Goal: Transaction & Acquisition: Purchase product/service

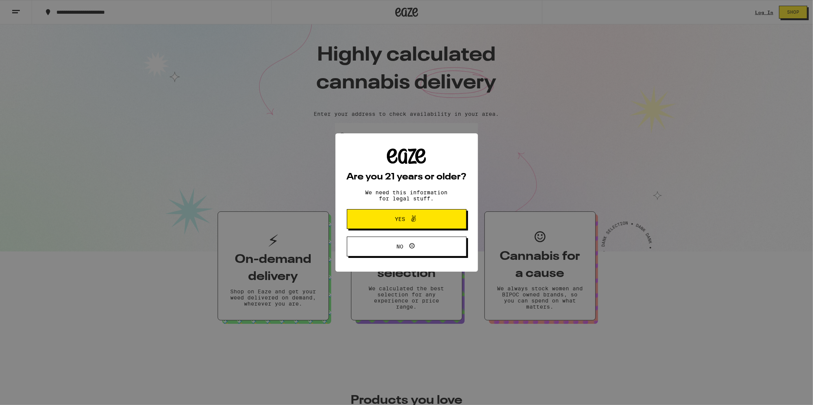
click at [437, 223] on button "Yes" at bounding box center [407, 219] width 120 height 20
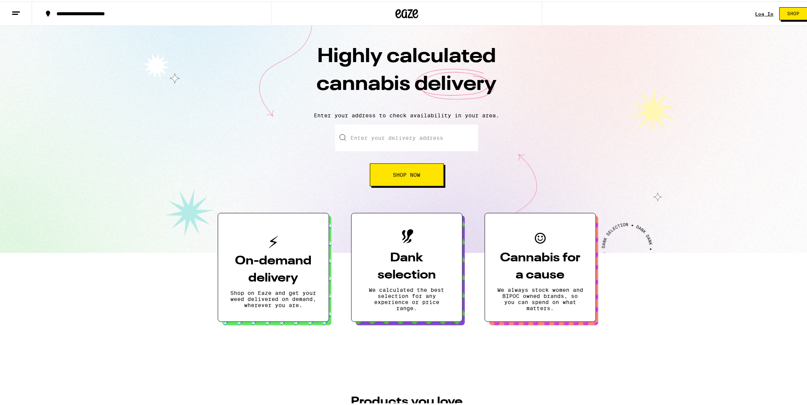
click at [755, 12] on link "Log In" at bounding box center [764, 12] width 18 height 5
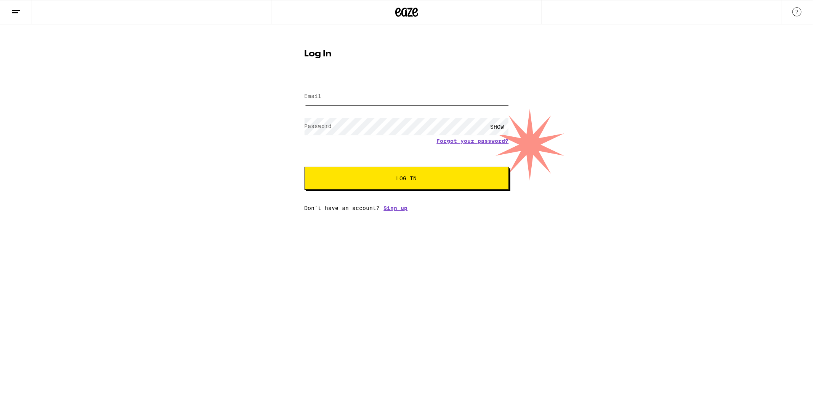
type input "[EMAIL_ADDRESS][DOMAIN_NAME]"
click at [376, 176] on span "Log In" at bounding box center [407, 178] width 143 height 5
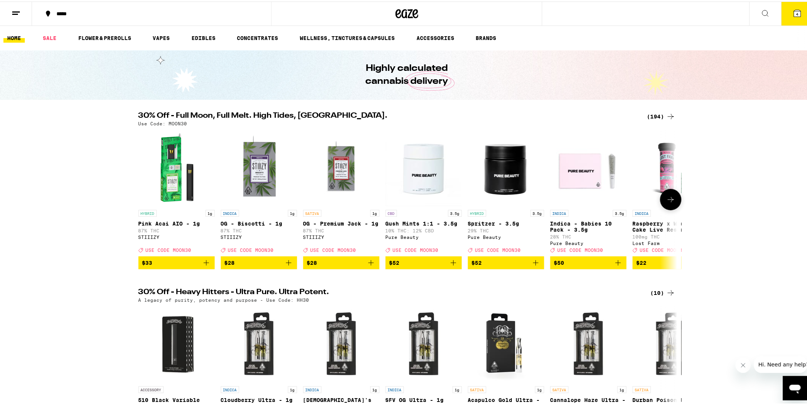
click at [667, 201] on icon at bounding box center [670, 198] width 9 height 9
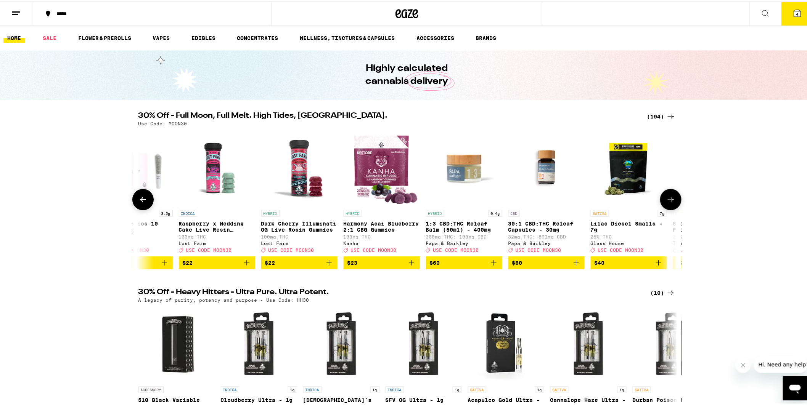
click at [667, 201] on icon at bounding box center [670, 198] width 9 height 9
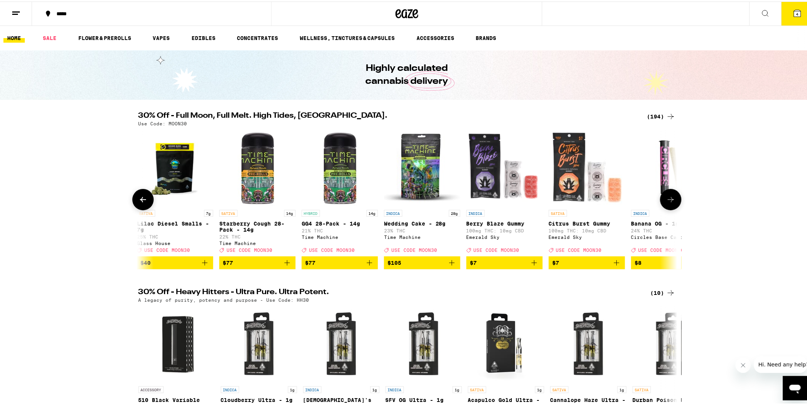
click at [667, 201] on icon at bounding box center [670, 198] width 9 height 9
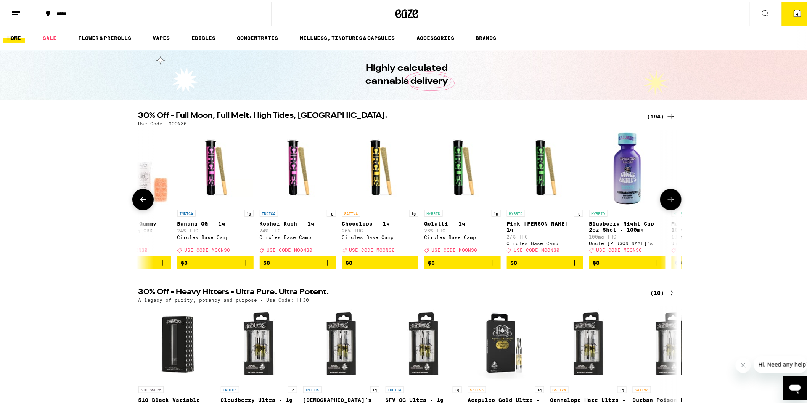
click at [667, 201] on icon at bounding box center [670, 198] width 9 height 9
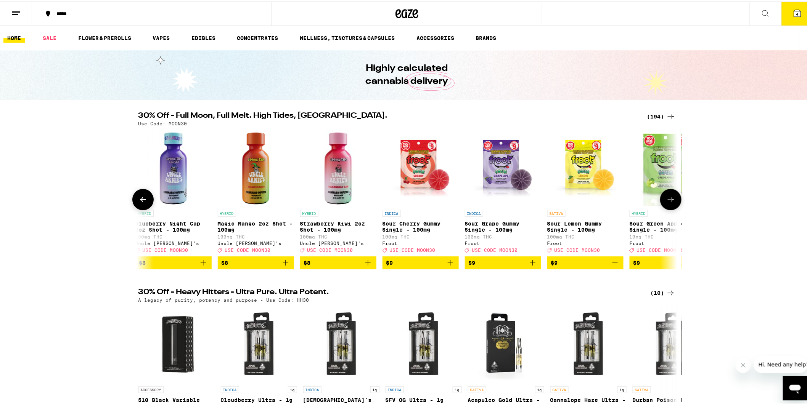
click at [667, 197] on icon at bounding box center [670, 198] width 9 height 9
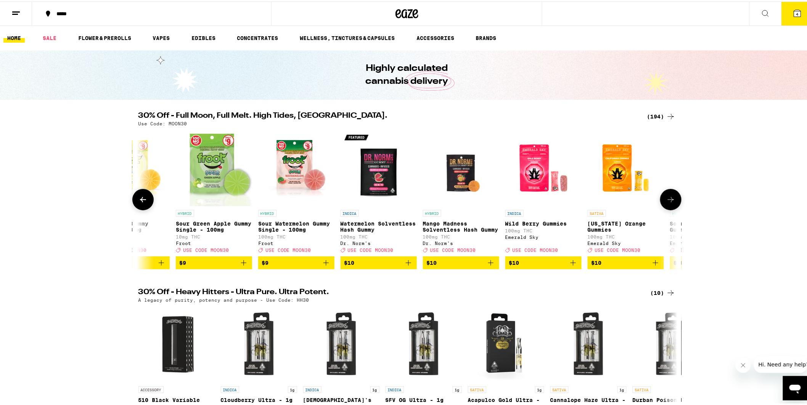
click at [667, 196] on button at bounding box center [670, 198] width 21 height 21
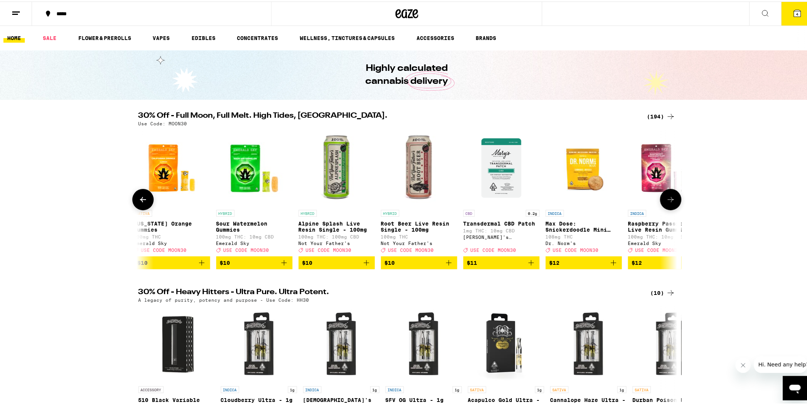
click at [666, 196] on button at bounding box center [670, 198] width 21 height 21
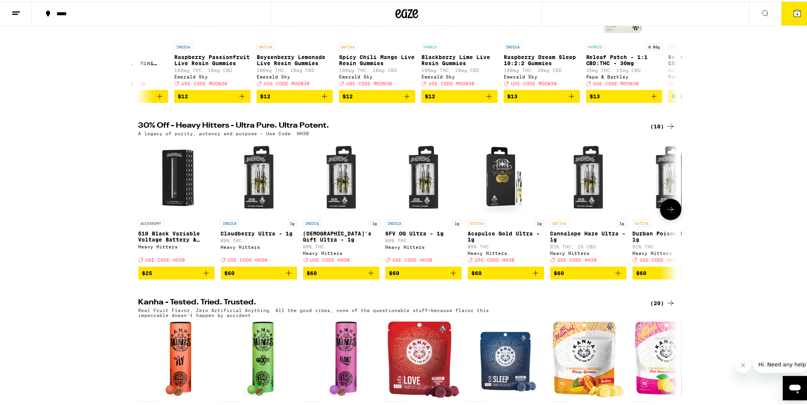
scroll to position [169, 0]
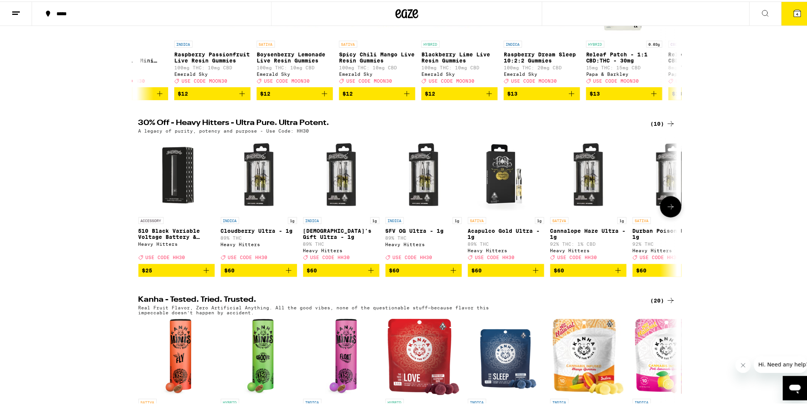
click at [666, 210] on icon at bounding box center [670, 205] width 9 height 9
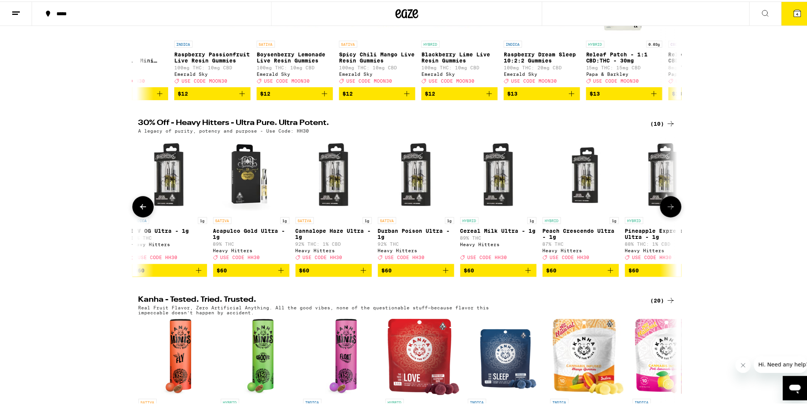
scroll to position [0, 286]
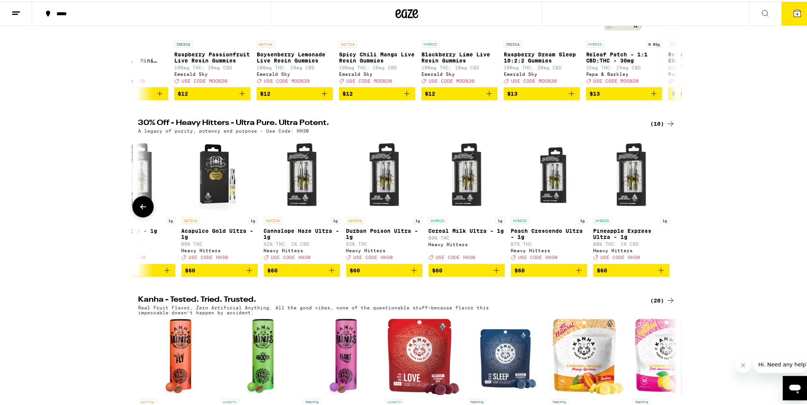
click at [664, 214] on div at bounding box center [670, 205] width 21 height 21
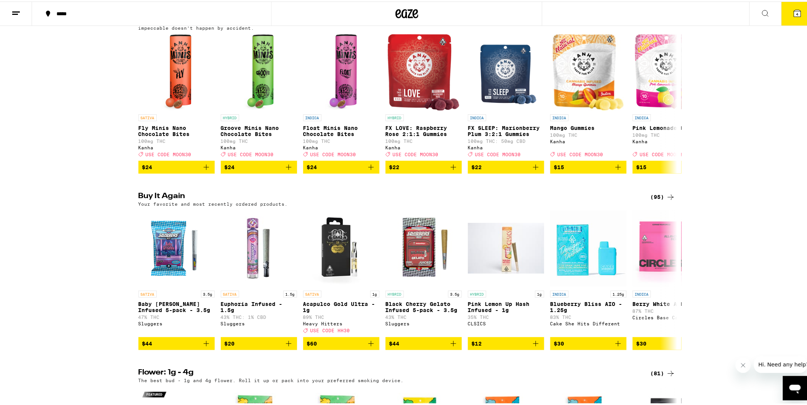
scroll to position [466, 0]
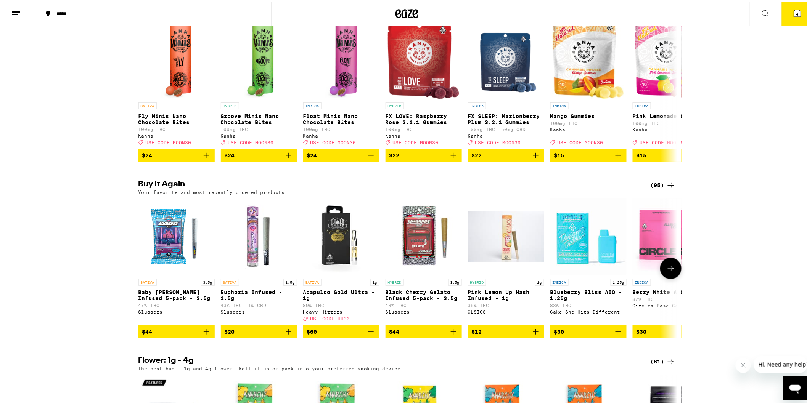
click at [204, 335] on icon "Add to bag" at bounding box center [206, 330] width 9 height 9
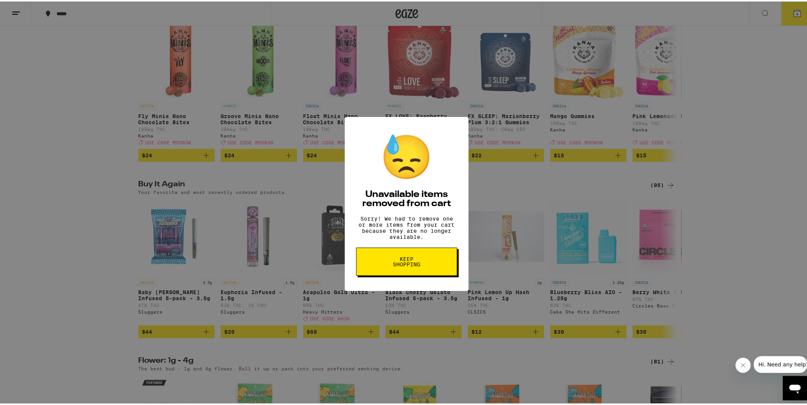
click at [399, 266] on span "Keep Shopping" at bounding box center [406, 260] width 39 height 11
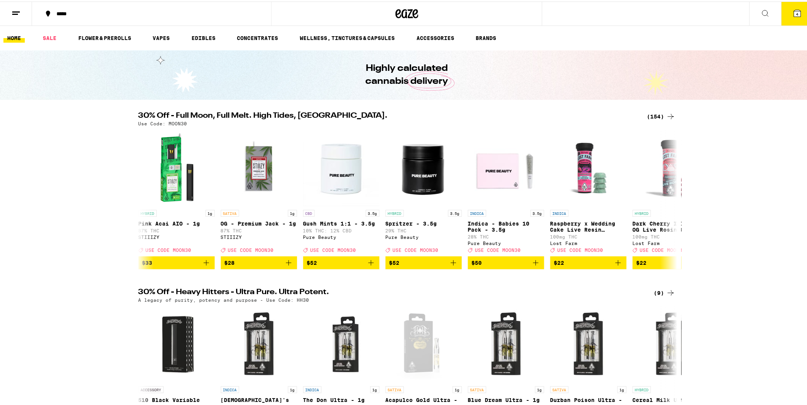
click at [781, 20] on button "4" at bounding box center [797, 12] width 32 height 24
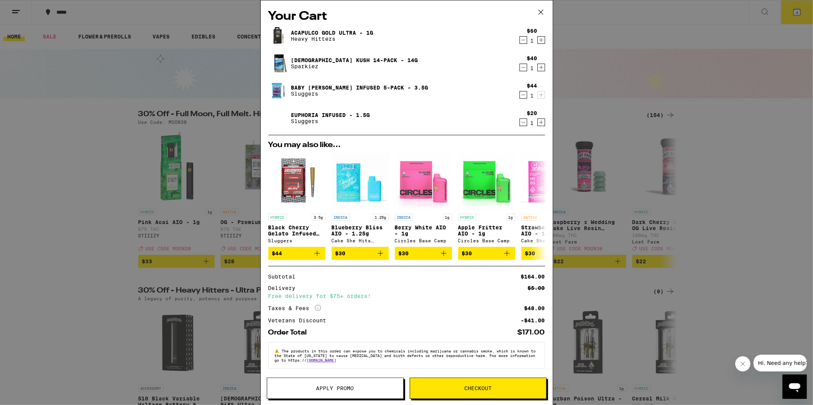
click at [520, 121] on icon "Decrement" at bounding box center [523, 122] width 7 height 9
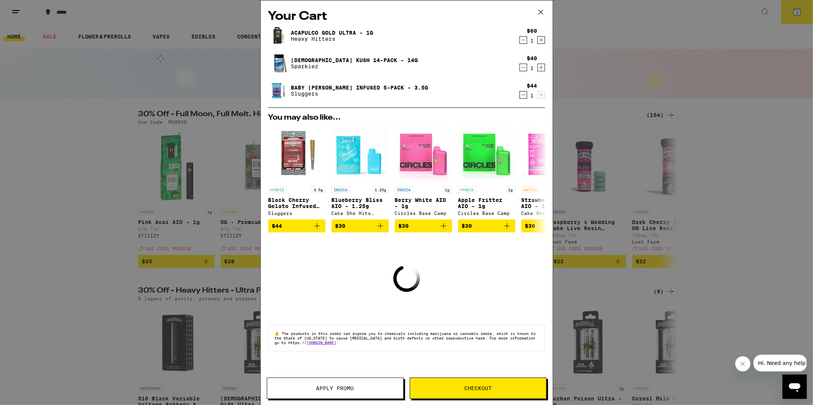
click at [521, 95] on icon "Decrement" at bounding box center [523, 94] width 7 height 9
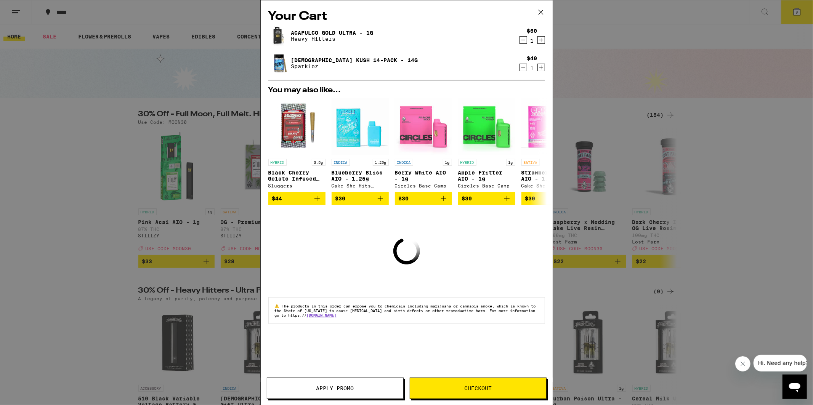
click at [522, 66] on icon "Decrement" at bounding box center [523, 67] width 7 height 9
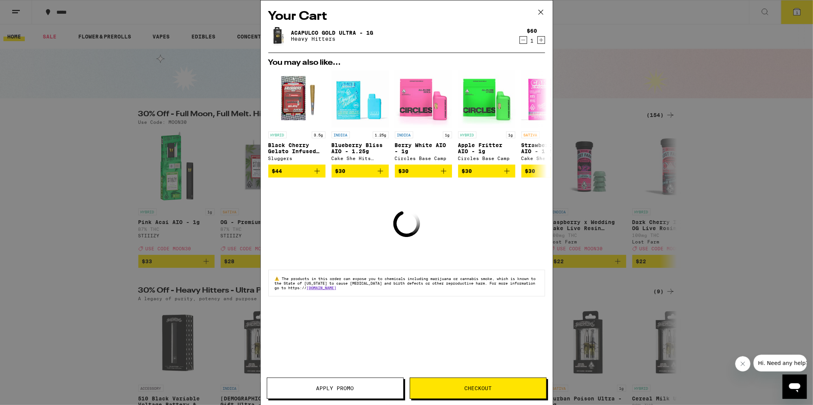
click at [522, 38] on icon "Decrement" at bounding box center [523, 39] width 7 height 9
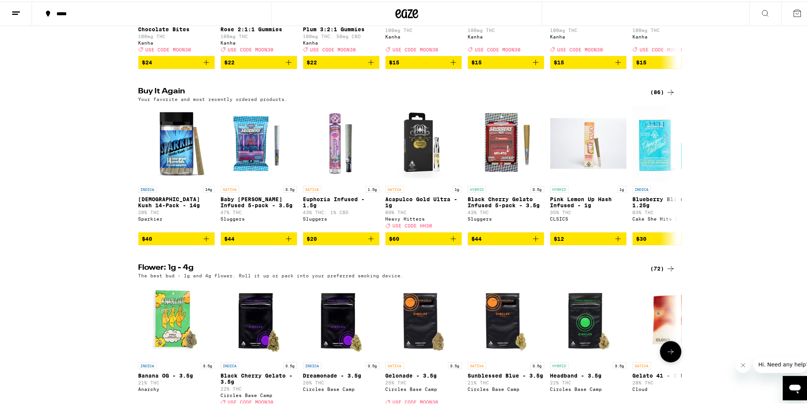
scroll to position [551, 0]
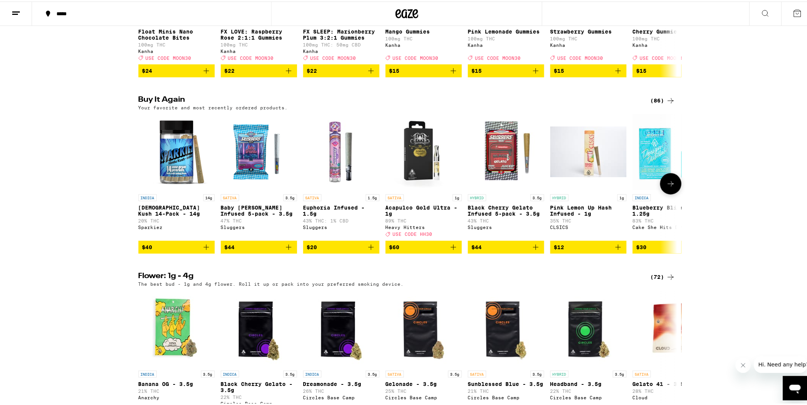
click at [284, 251] on icon "Add to bag" at bounding box center [288, 245] width 9 height 9
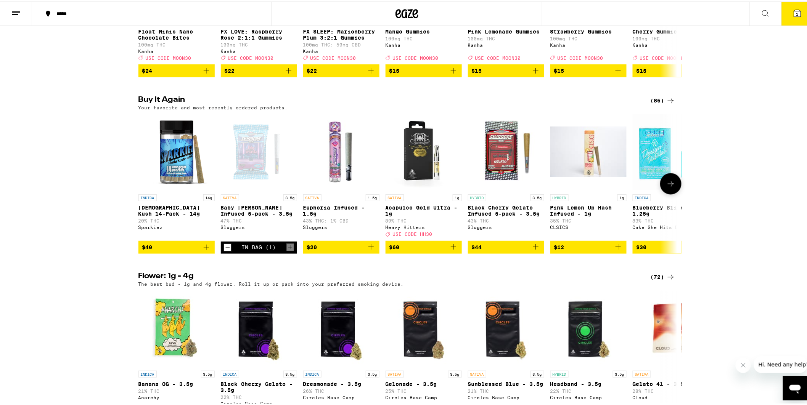
scroll to position [575, 0]
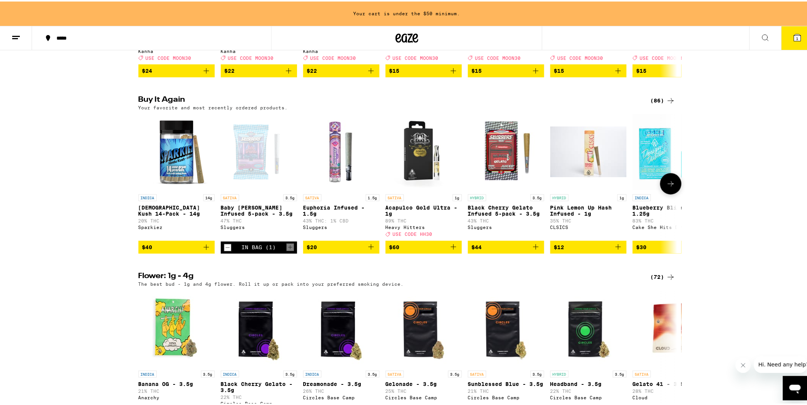
click at [510, 251] on span "$44" at bounding box center [506, 245] width 69 height 9
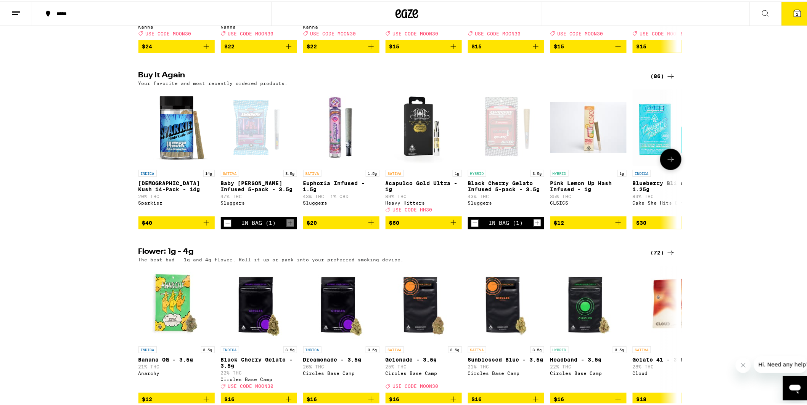
scroll to position [551, 0]
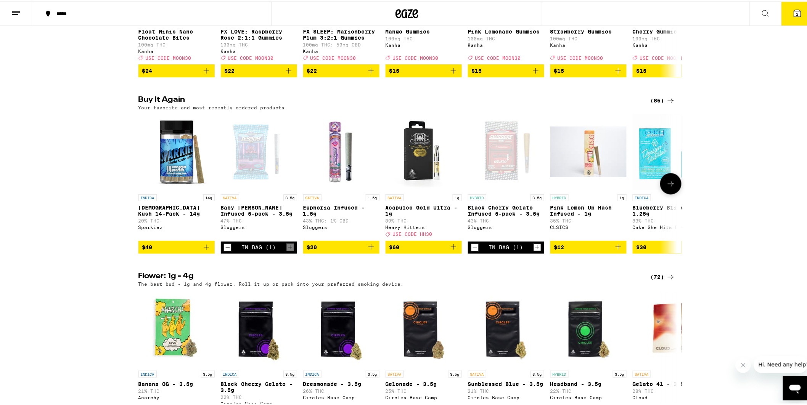
click at [670, 187] on icon at bounding box center [670, 182] width 9 height 9
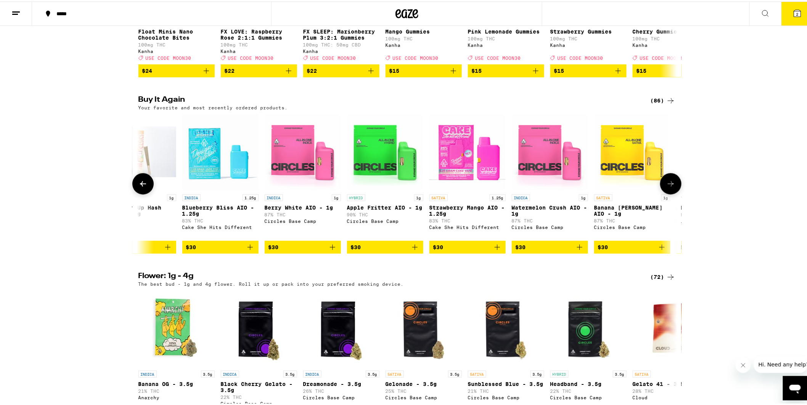
scroll to position [0, 454]
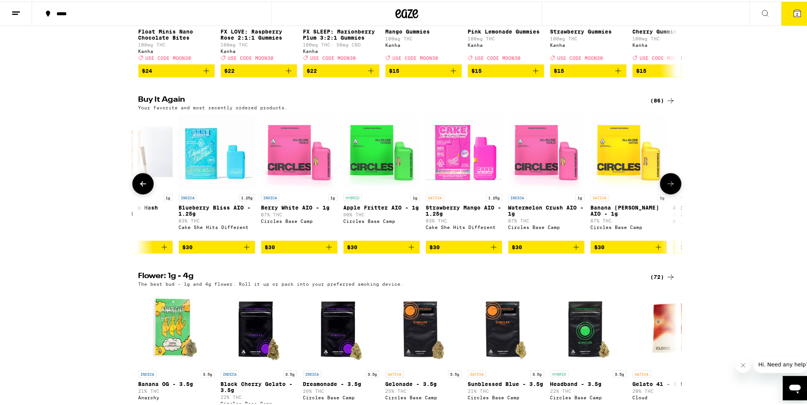
click at [574, 251] on icon "Add to bag" at bounding box center [576, 245] width 9 height 9
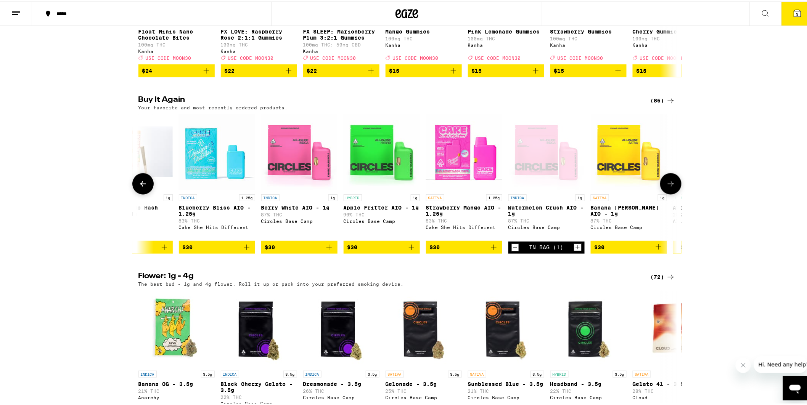
click at [656, 249] on icon "Add to bag" at bounding box center [658, 245] width 5 height 5
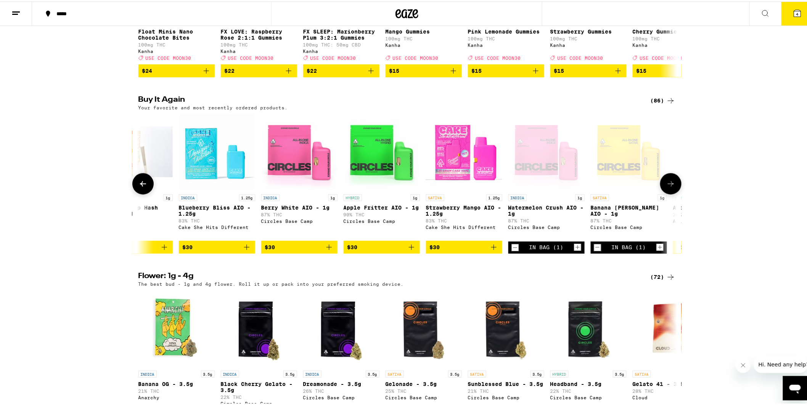
click at [669, 187] on icon at bounding box center [670, 182] width 9 height 9
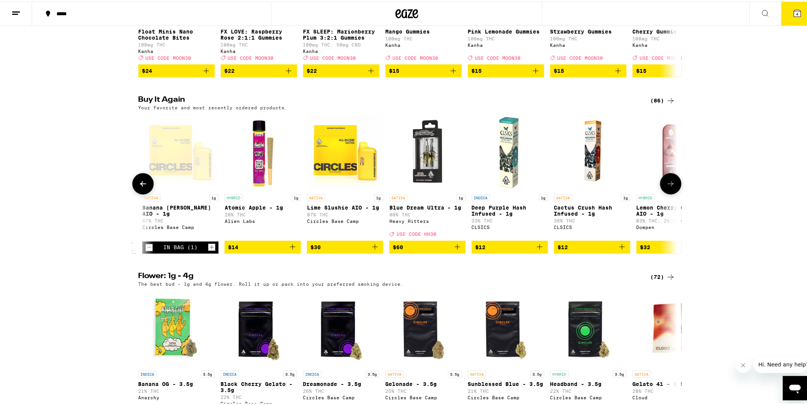
scroll to position [0, 908]
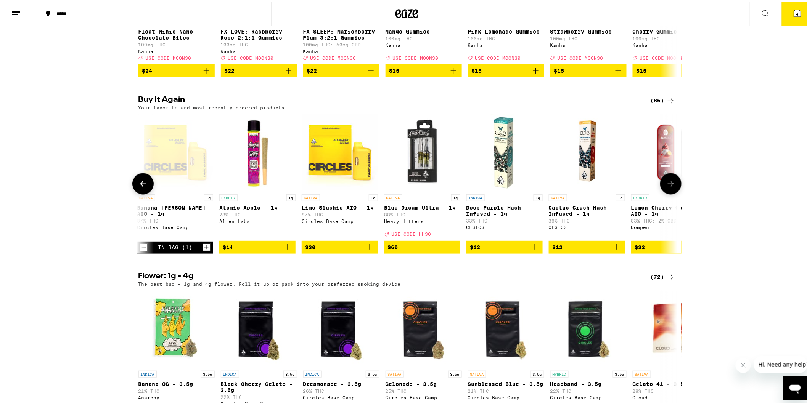
click at [666, 187] on icon at bounding box center [670, 182] width 9 height 9
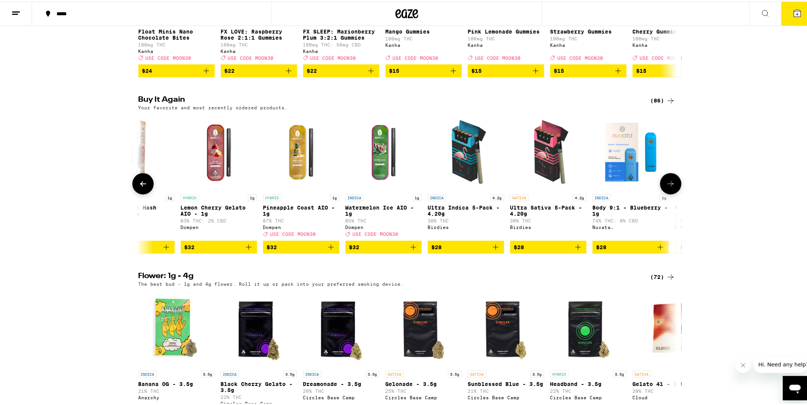
scroll to position [0, 1361]
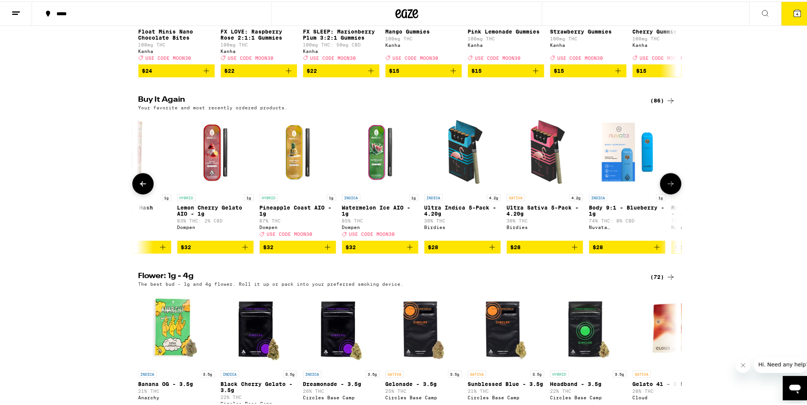
click at [666, 187] on icon at bounding box center [670, 182] width 9 height 9
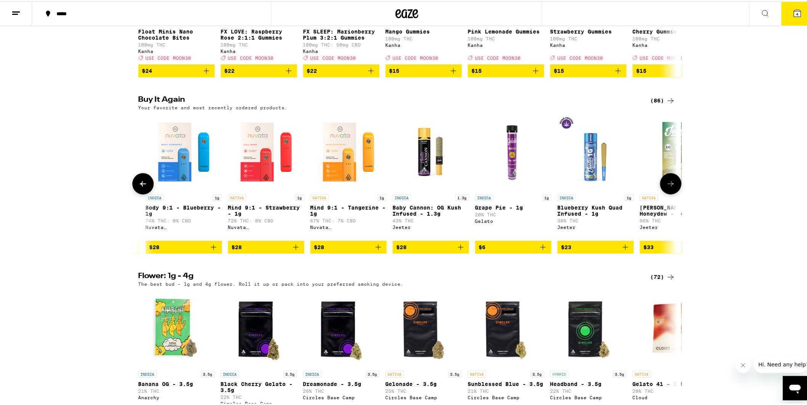
scroll to position [0, 1815]
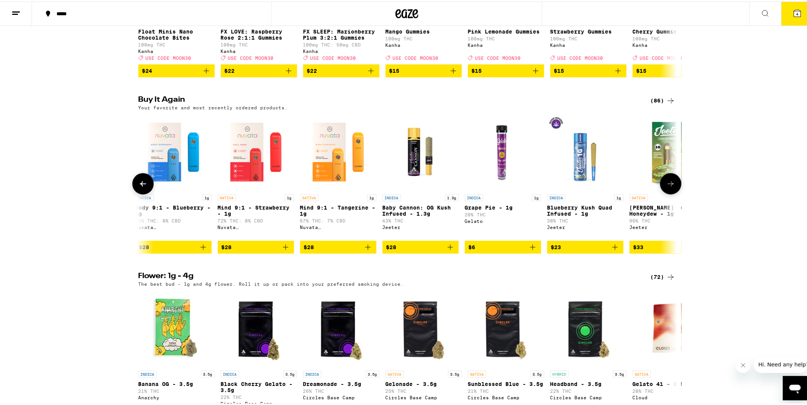
click at [666, 187] on icon at bounding box center [670, 182] width 9 height 9
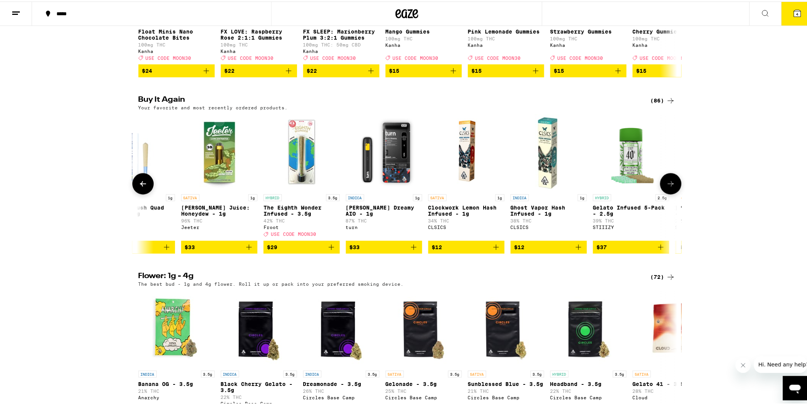
scroll to position [0, 2269]
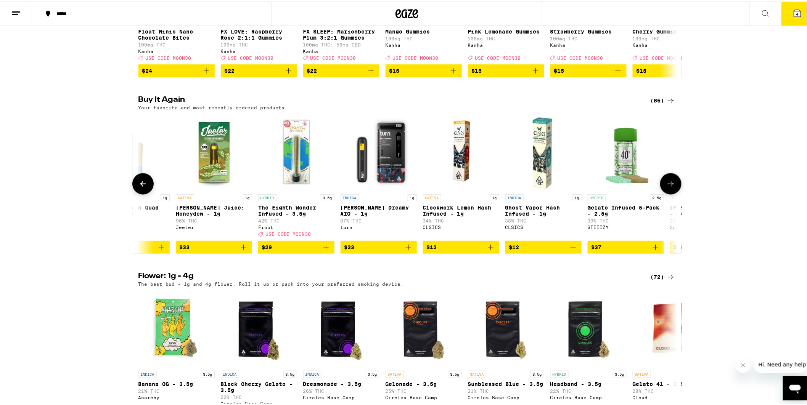
click at [666, 187] on icon at bounding box center [670, 182] width 9 height 9
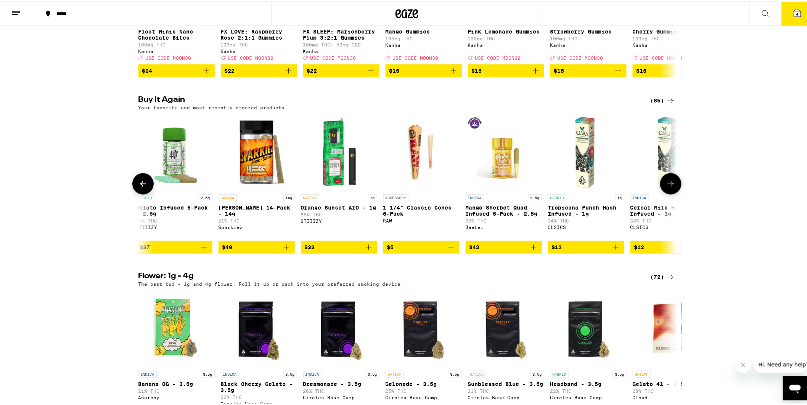
scroll to position [0, 2723]
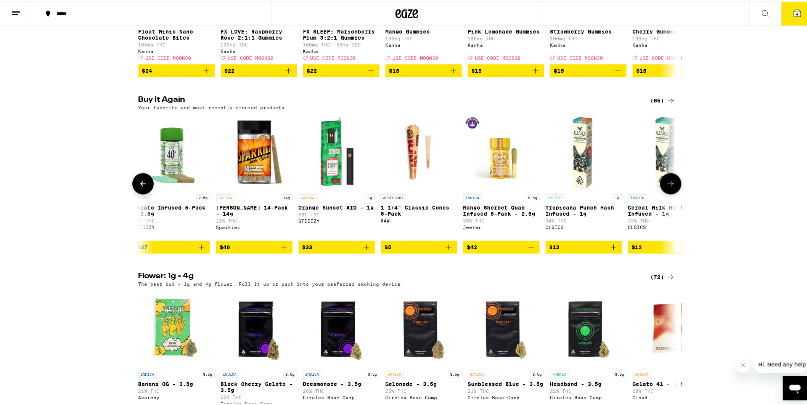
click at [666, 187] on icon at bounding box center [670, 182] width 9 height 9
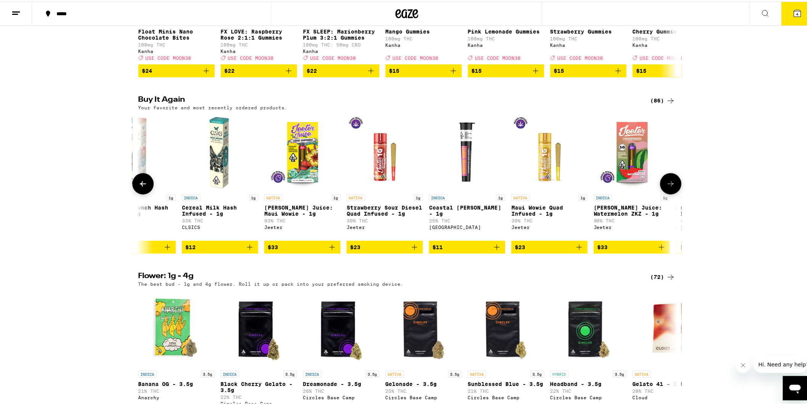
scroll to position [0, 3177]
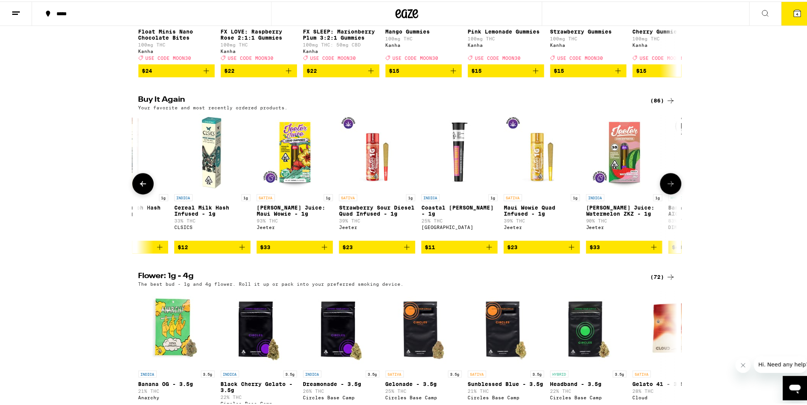
click at [666, 187] on icon at bounding box center [670, 182] width 9 height 9
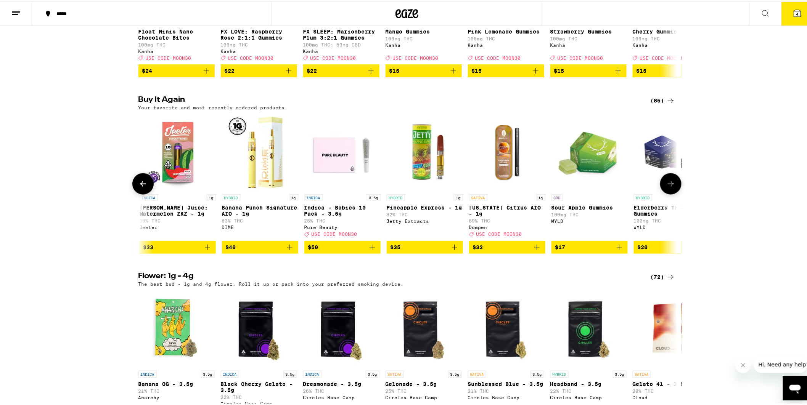
scroll to position [0, 3631]
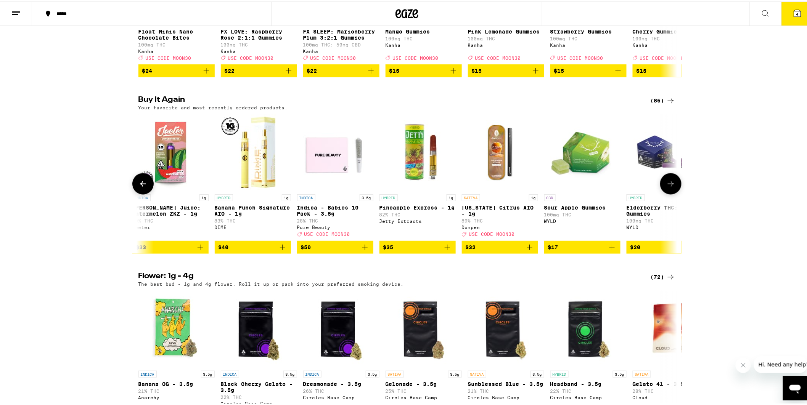
click at [666, 187] on icon at bounding box center [670, 182] width 9 height 9
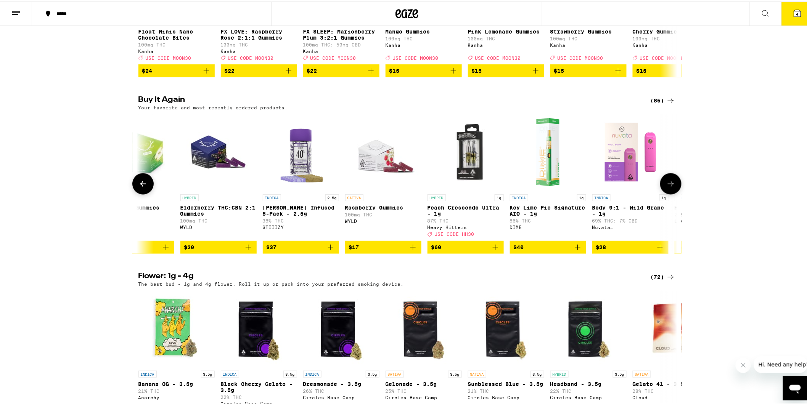
scroll to position [0, 4084]
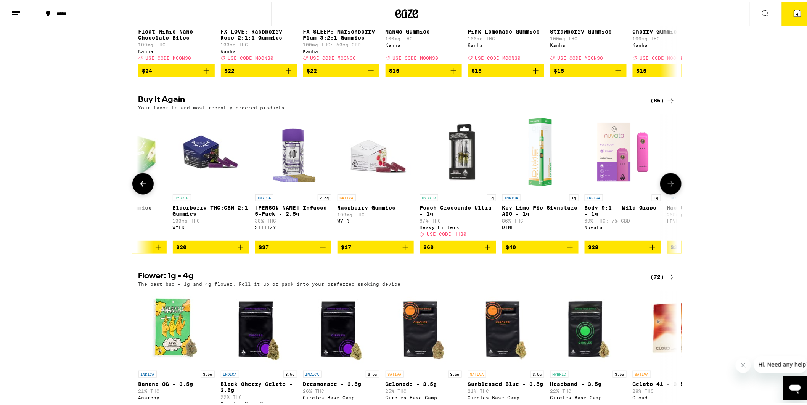
click at [666, 187] on icon at bounding box center [670, 182] width 9 height 9
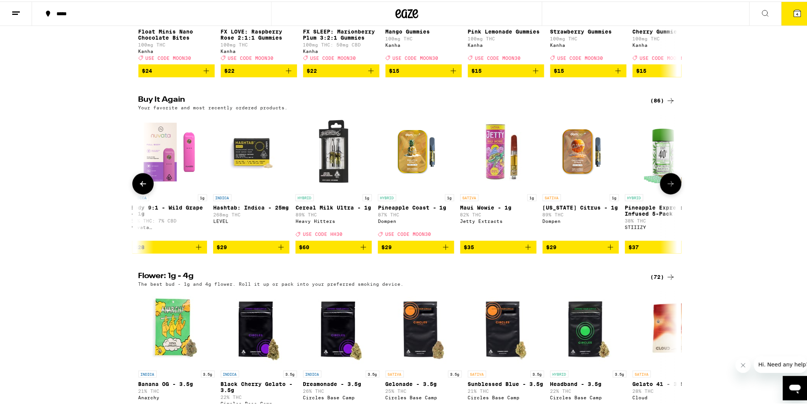
click at [666, 187] on icon at bounding box center [670, 182] width 9 height 9
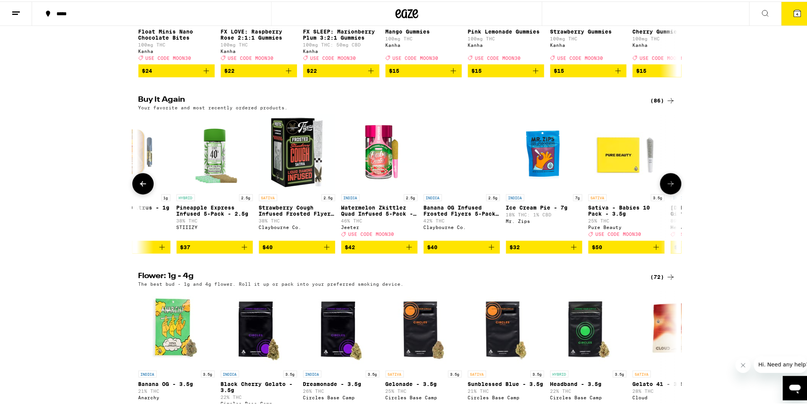
scroll to position [0, 4992]
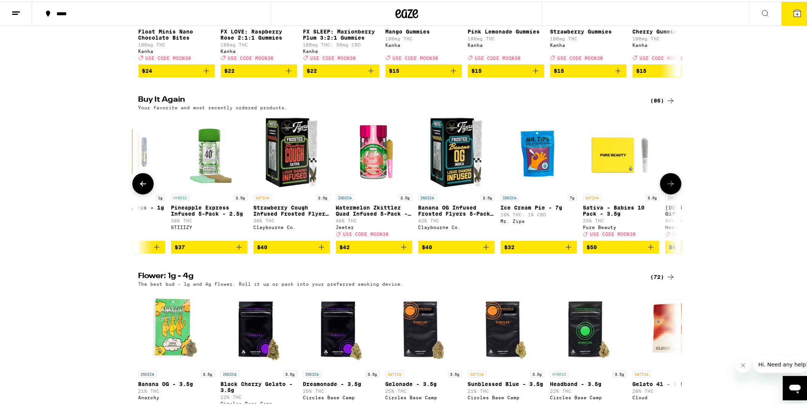
click at [666, 187] on icon at bounding box center [670, 182] width 9 height 9
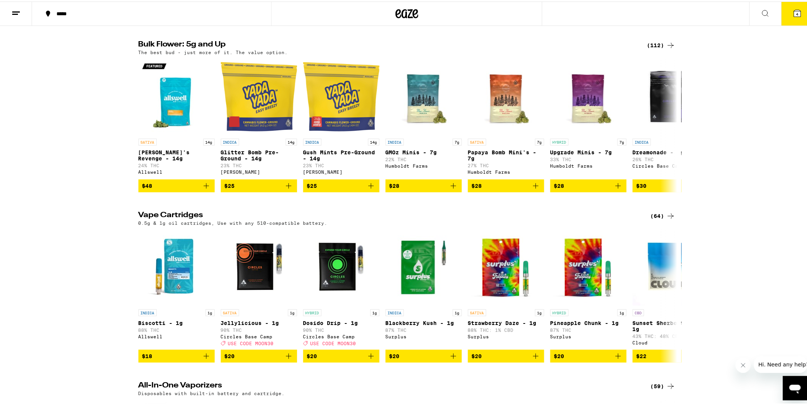
scroll to position [974, 0]
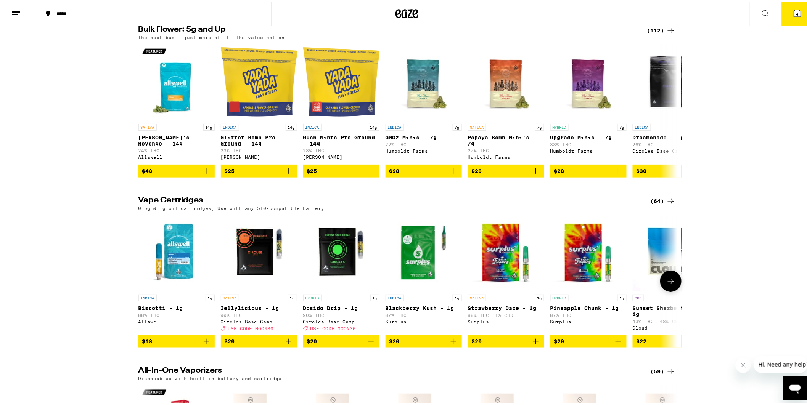
click at [666, 284] on icon at bounding box center [670, 279] width 9 height 9
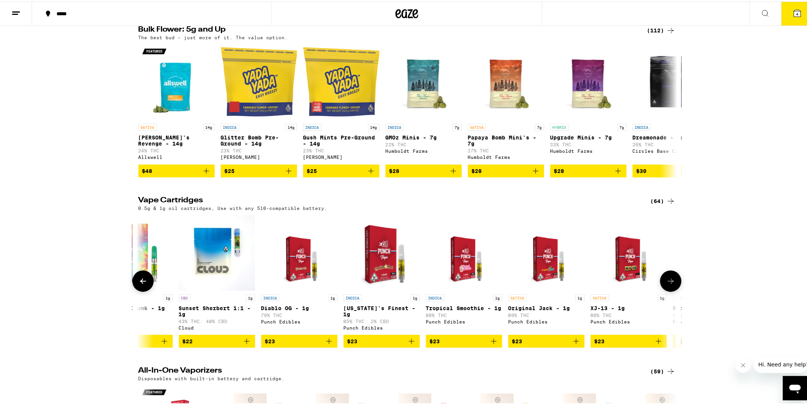
click at [668, 283] on icon at bounding box center [671, 279] width 6 height 5
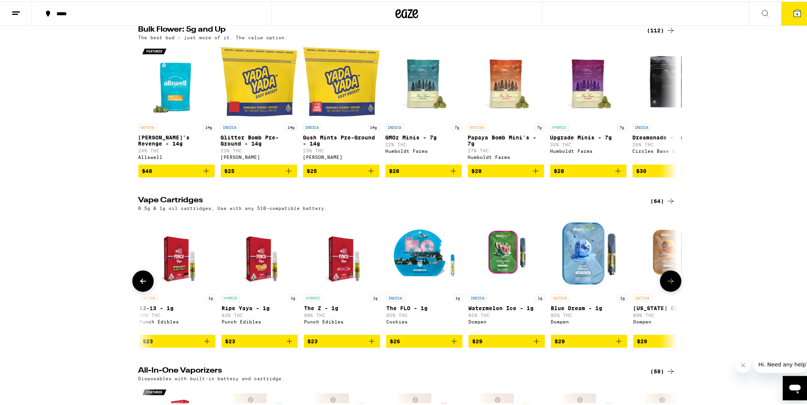
scroll to position [0, 908]
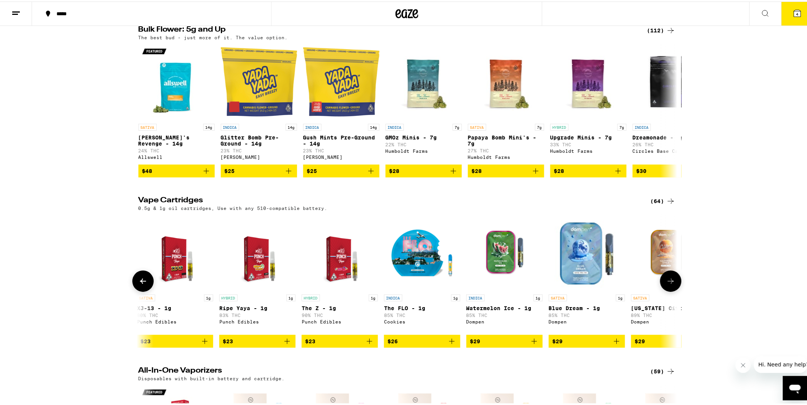
click at [669, 283] on icon at bounding box center [671, 279] width 6 height 5
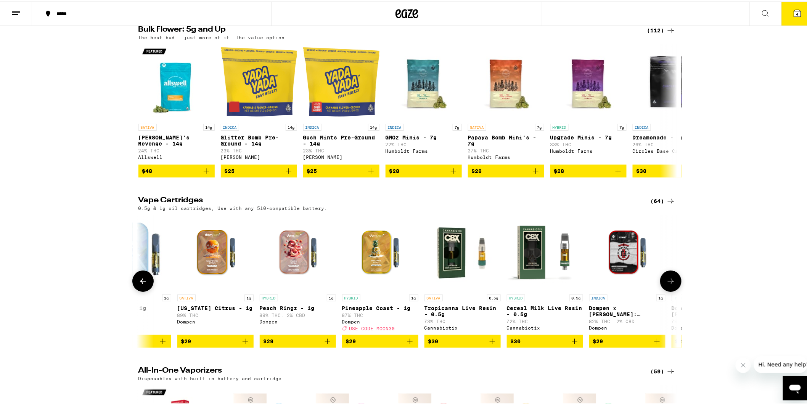
click at [669, 283] on icon at bounding box center [671, 279] width 6 height 5
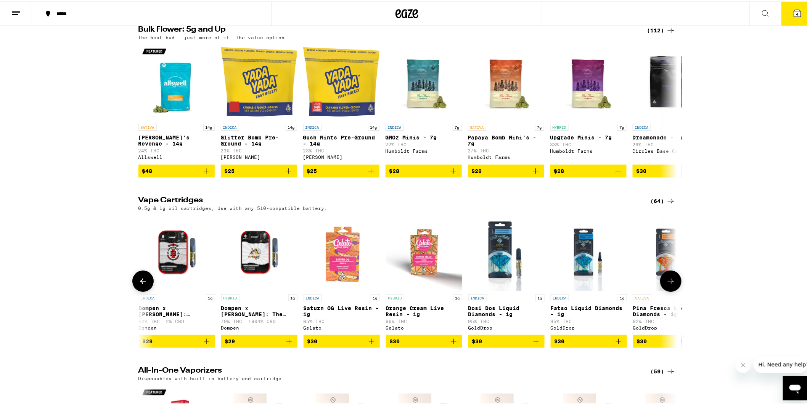
scroll to position [0, 1815]
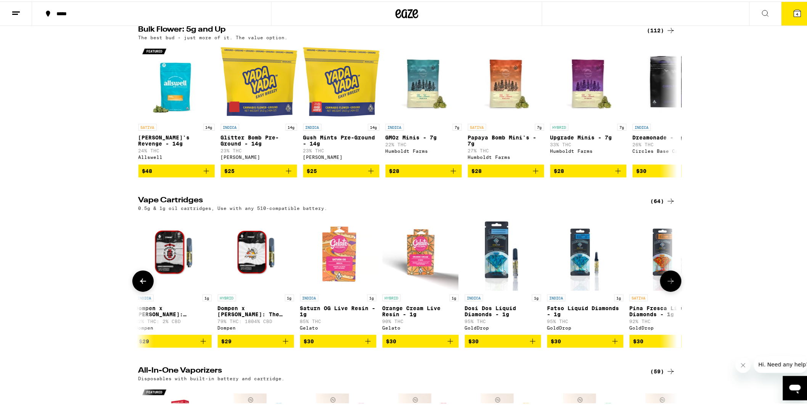
click at [669, 283] on icon at bounding box center [671, 279] width 6 height 5
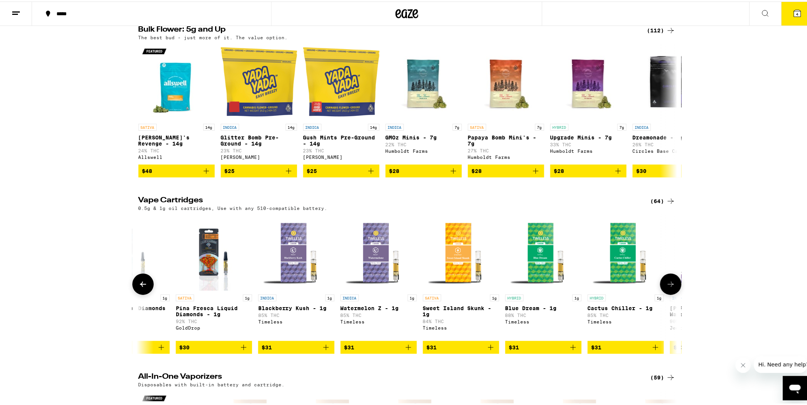
click at [669, 288] on icon at bounding box center [670, 282] width 9 height 9
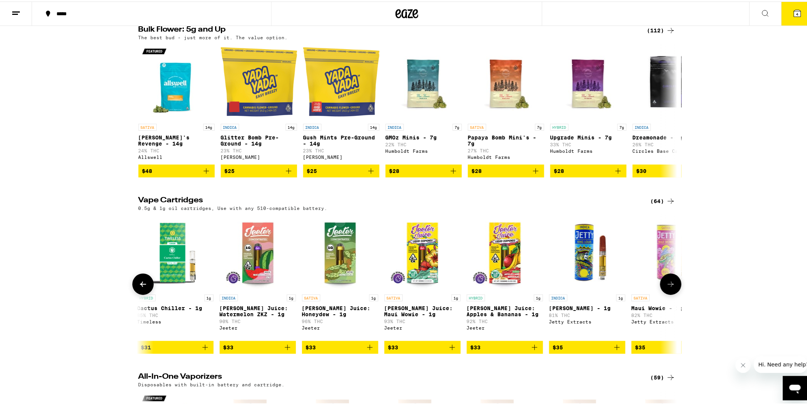
scroll to position [0, 2723]
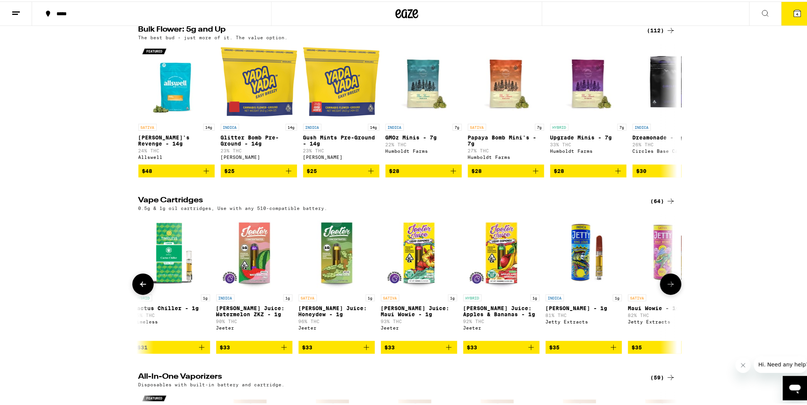
click at [669, 288] on icon at bounding box center [670, 282] width 9 height 9
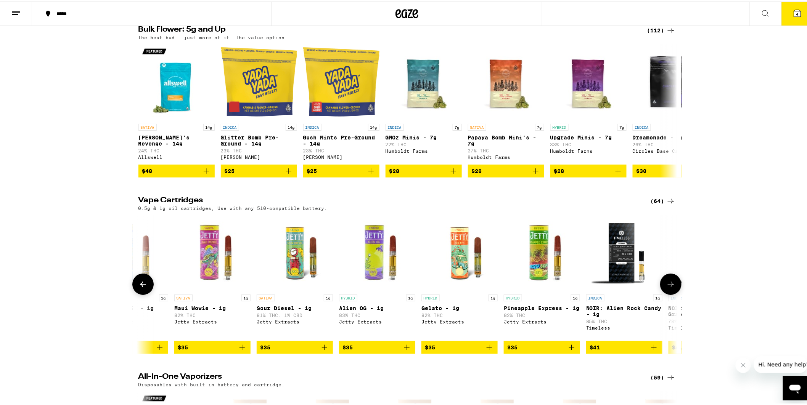
click at [669, 288] on icon at bounding box center [670, 282] width 9 height 9
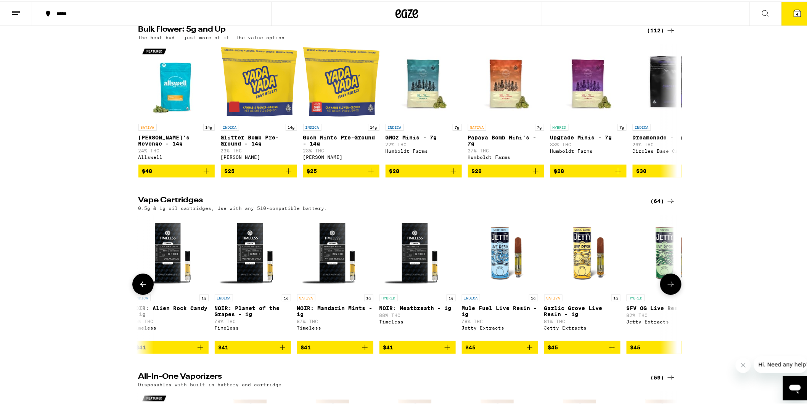
click at [669, 288] on icon at bounding box center [670, 282] width 9 height 9
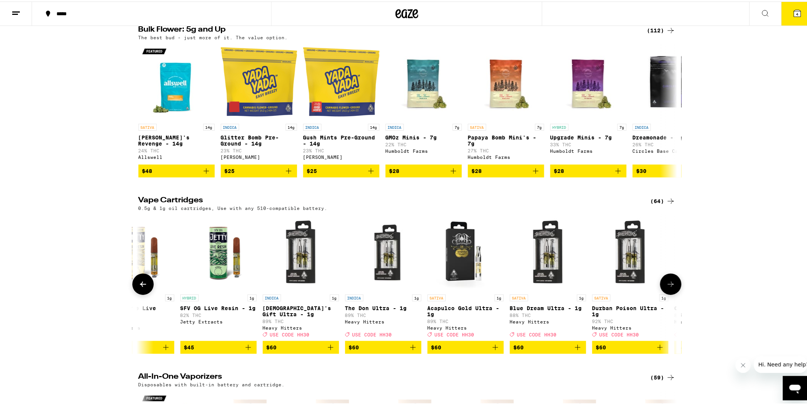
scroll to position [0, 4084]
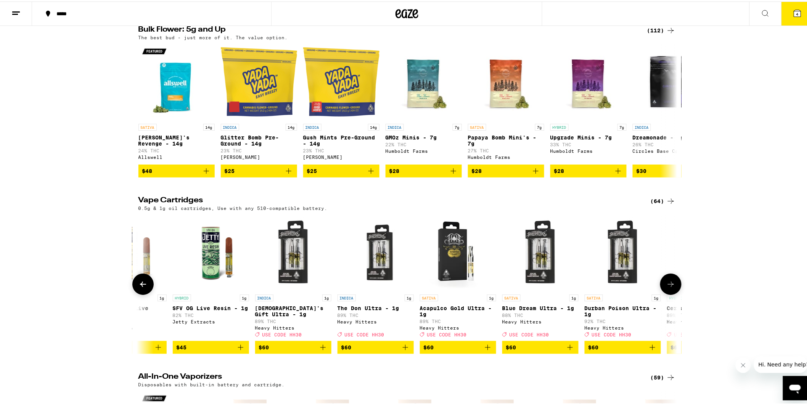
click at [669, 288] on icon at bounding box center [670, 282] width 9 height 9
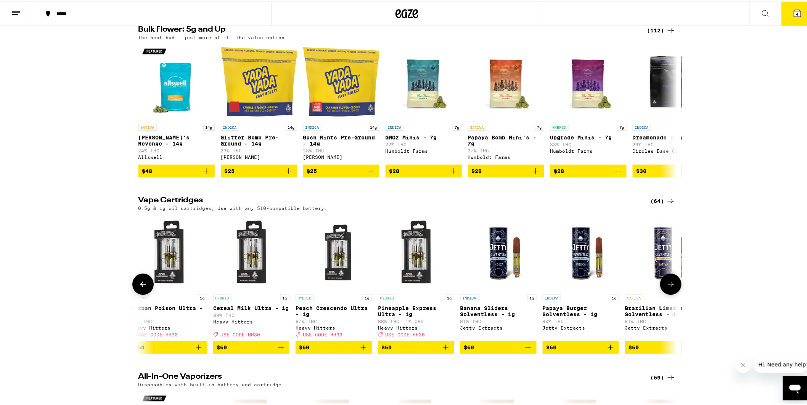
click at [669, 288] on icon at bounding box center [670, 282] width 9 height 9
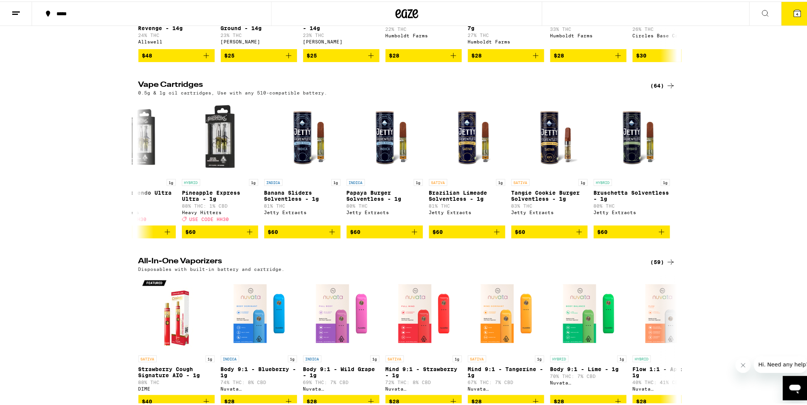
scroll to position [1186, 0]
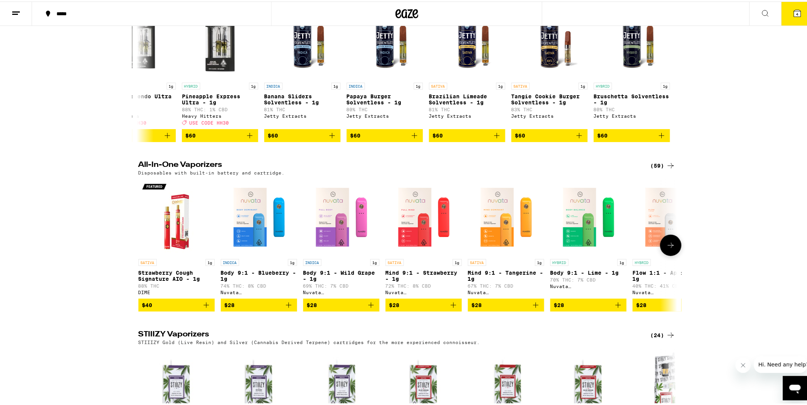
click at [669, 249] on icon at bounding box center [670, 243] width 9 height 9
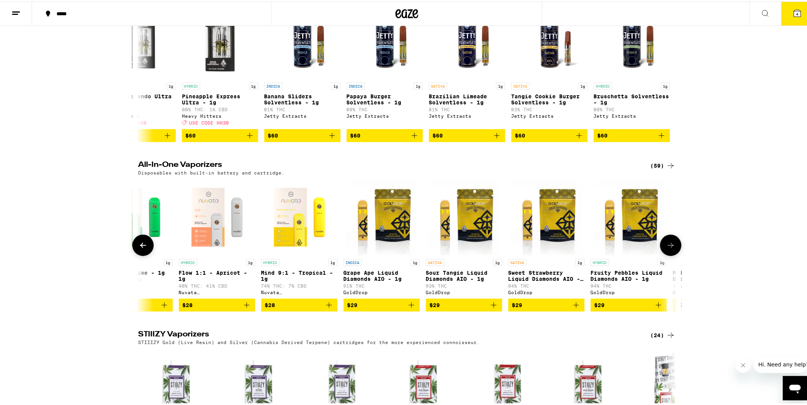
click at [669, 249] on icon at bounding box center [670, 243] width 9 height 9
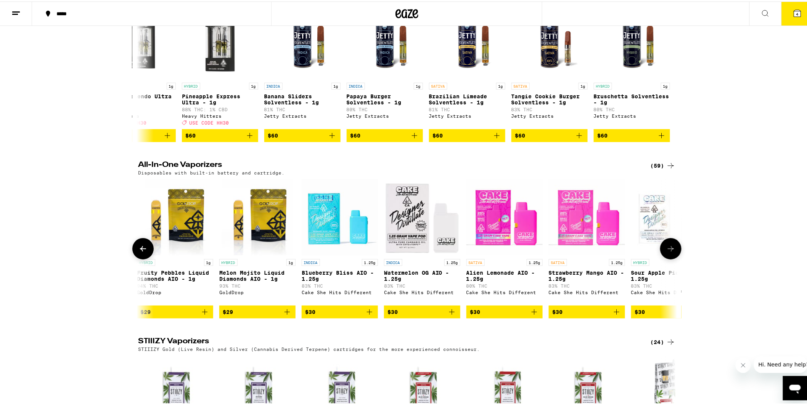
click at [669, 252] on icon at bounding box center [670, 247] width 9 height 9
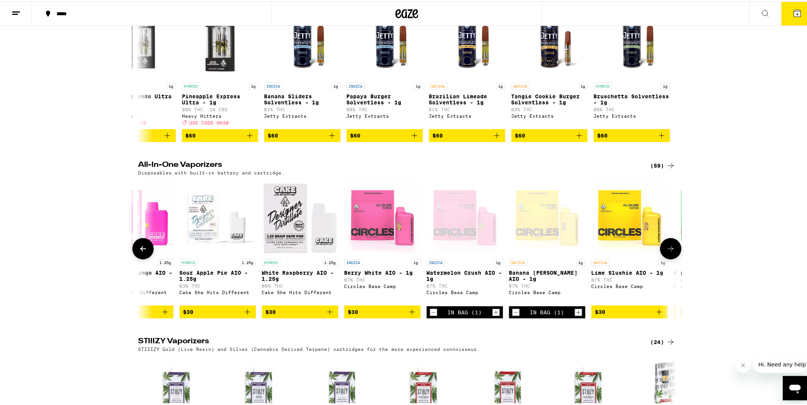
scroll to position [0, 1361]
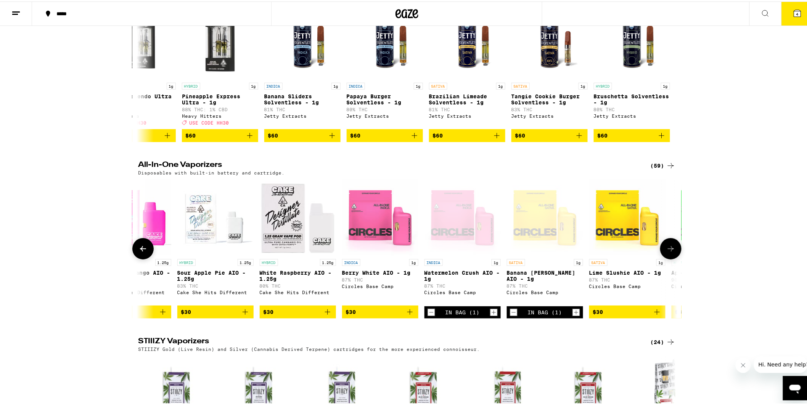
click at [666, 252] on icon at bounding box center [670, 247] width 9 height 9
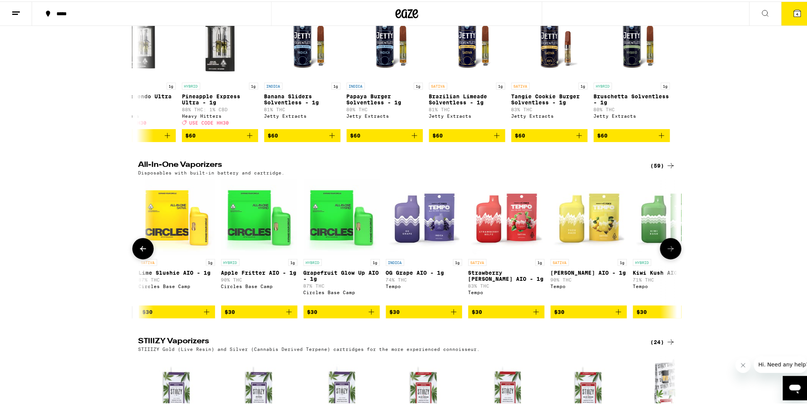
scroll to position [0, 1815]
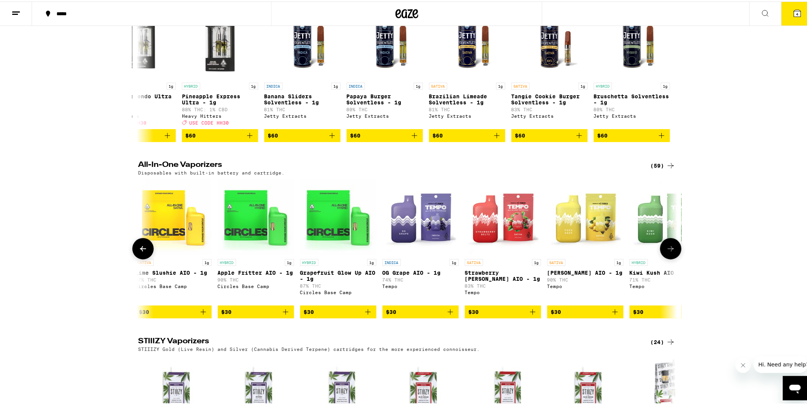
click at [667, 252] on icon at bounding box center [670, 247] width 9 height 9
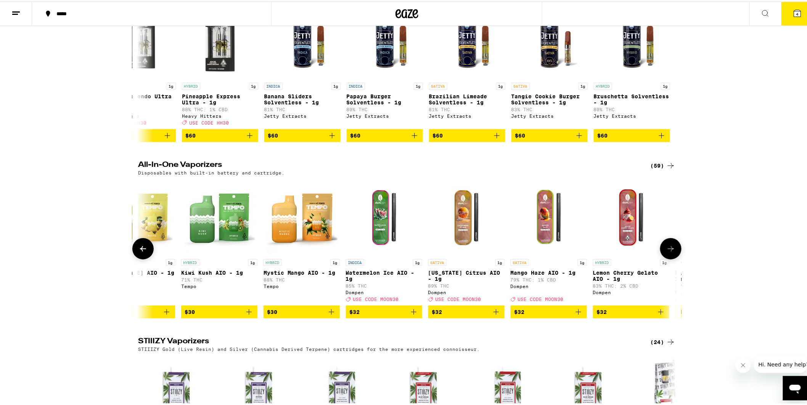
scroll to position [0, 2269]
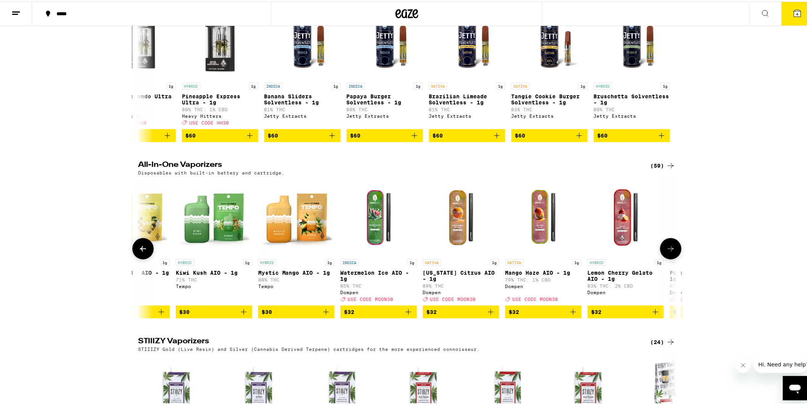
click at [667, 252] on icon at bounding box center [670, 247] width 9 height 9
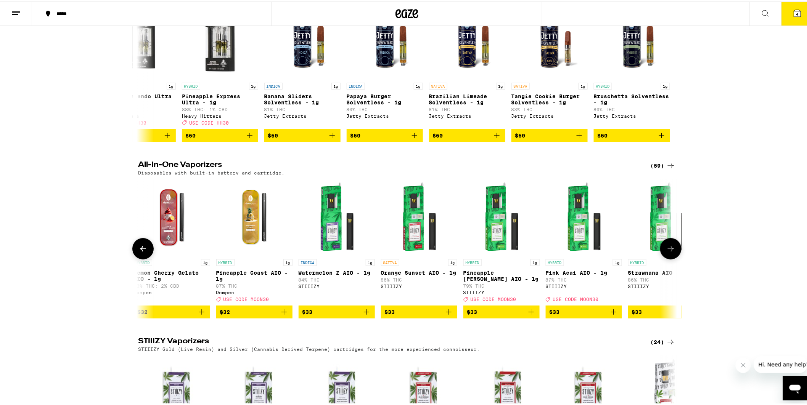
click at [667, 252] on icon at bounding box center [670, 247] width 9 height 9
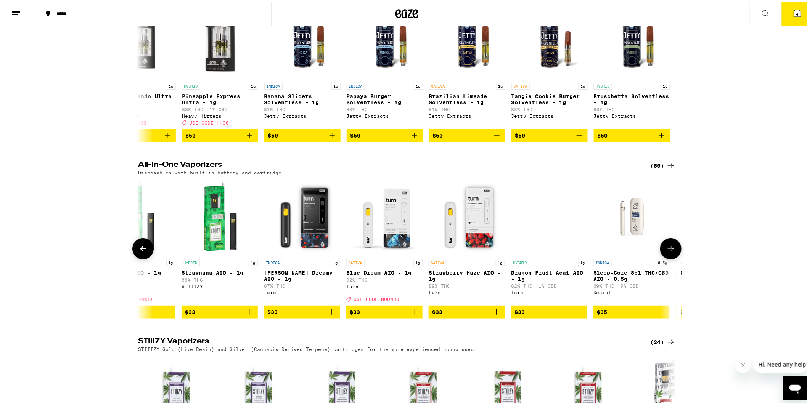
scroll to position [0, 3177]
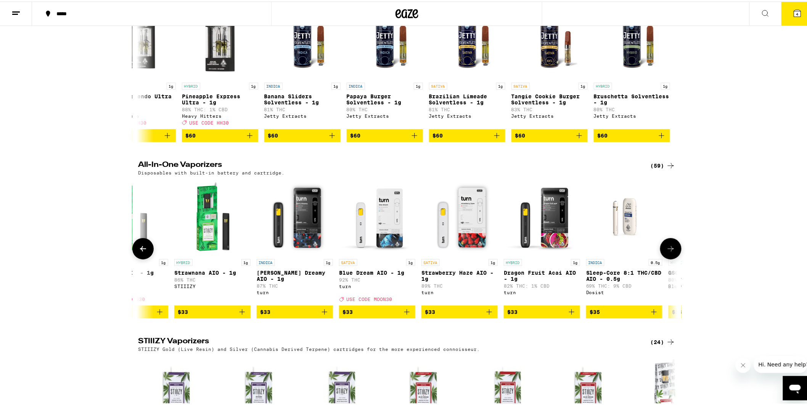
click at [667, 252] on icon at bounding box center [670, 247] width 9 height 9
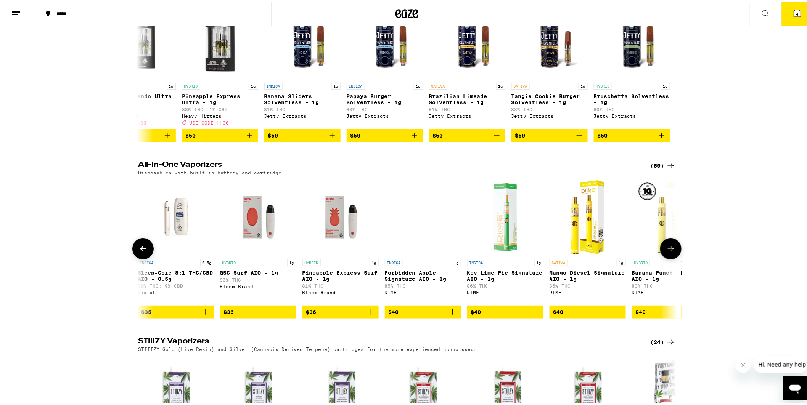
scroll to position [0, 3631]
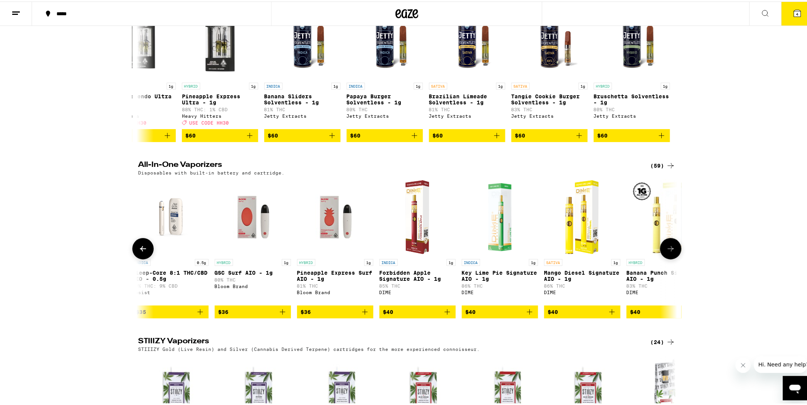
click at [667, 252] on icon at bounding box center [670, 247] width 9 height 9
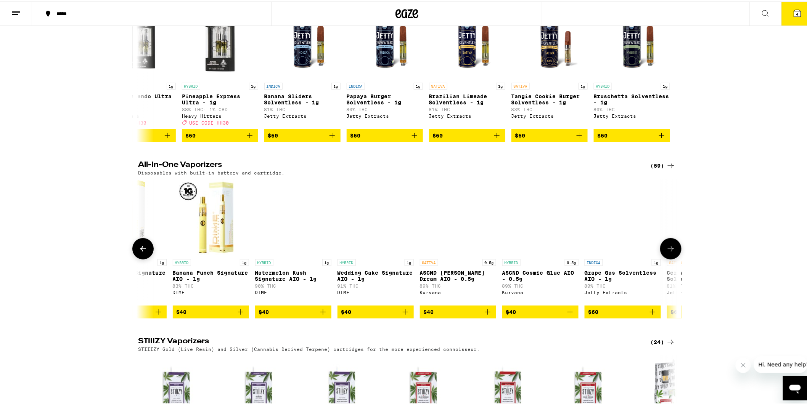
click at [668, 252] on icon at bounding box center [670, 247] width 9 height 9
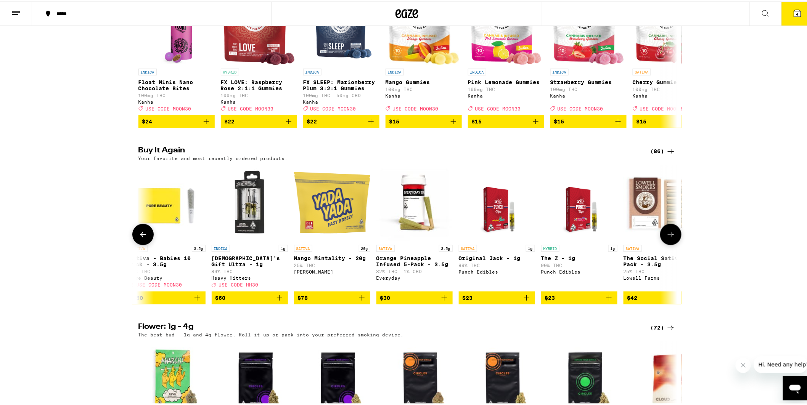
scroll to position [508, 0]
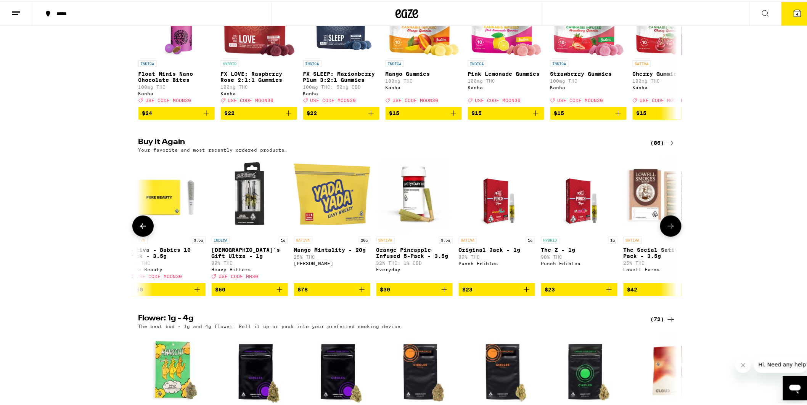
click at [667, 230] on icon at bounding box center [670, 224] width 9 height 9
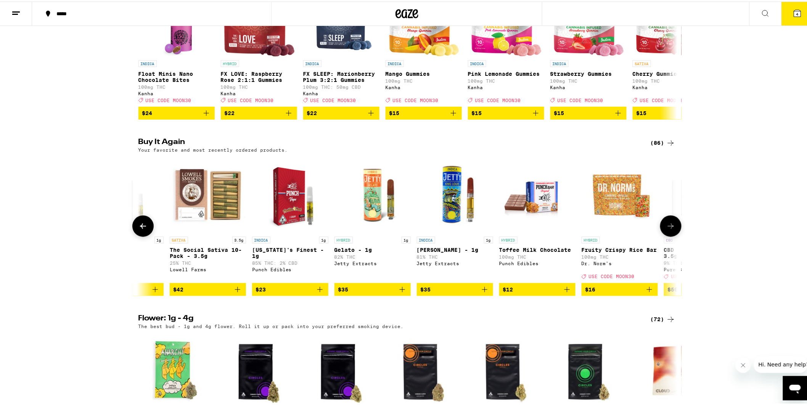
click at [667, 230] on icon at bounding box center [670, 224] width 9 height 9
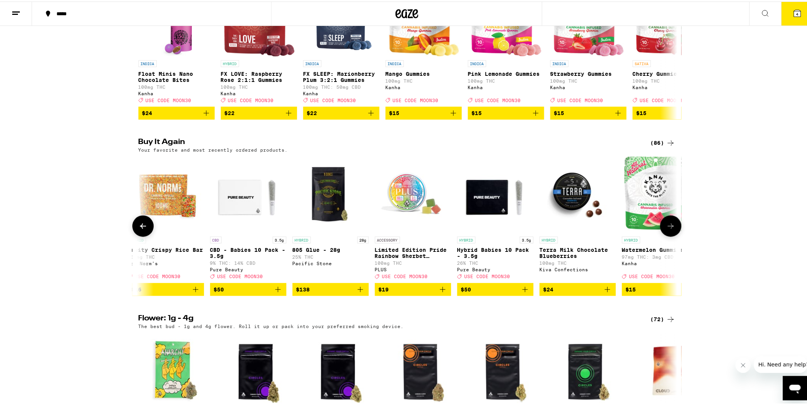
click at [667, 230] on icon at bounding box center [670, 224] width 9 height 9
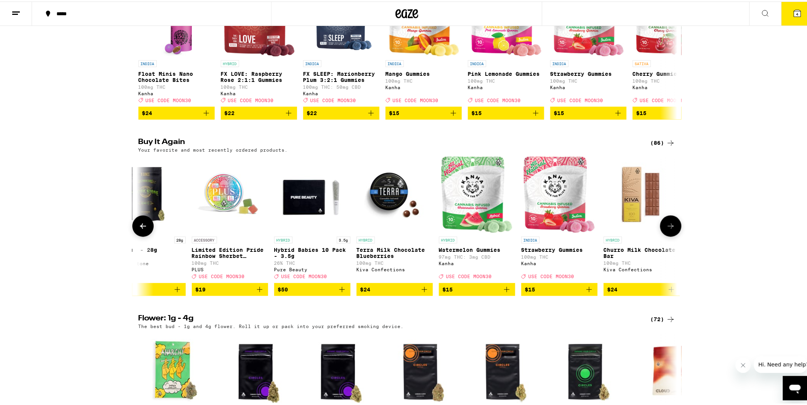
scroll to position [0, 6547]
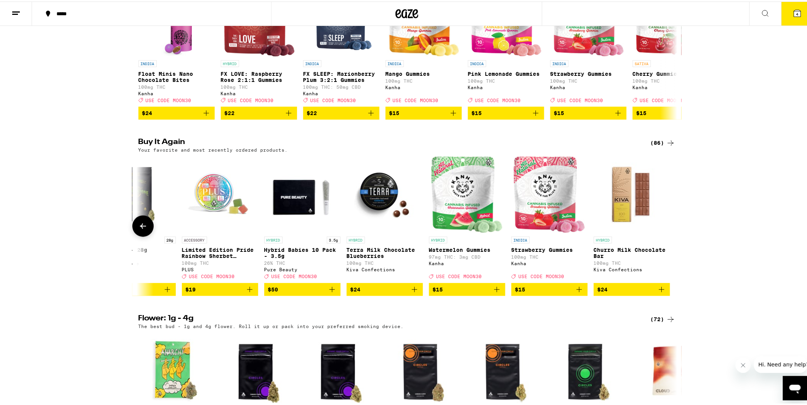
click at [142, 230] on icon at bounding box center [142, 224] width 9 height 9
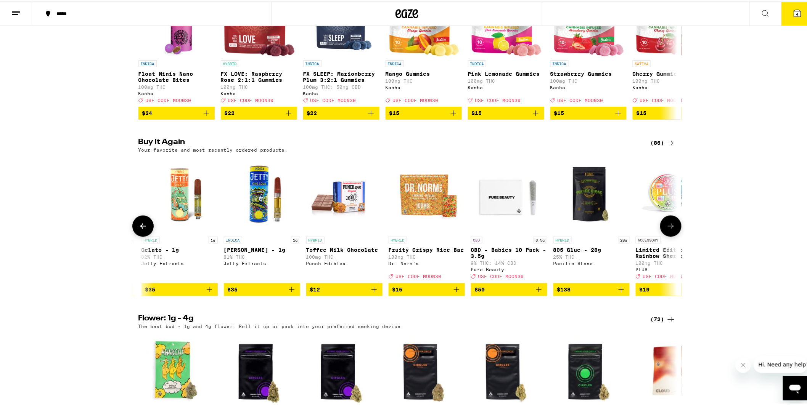
click at [142, 230] on icon at bounding box center [142, 224] width 9 height 9
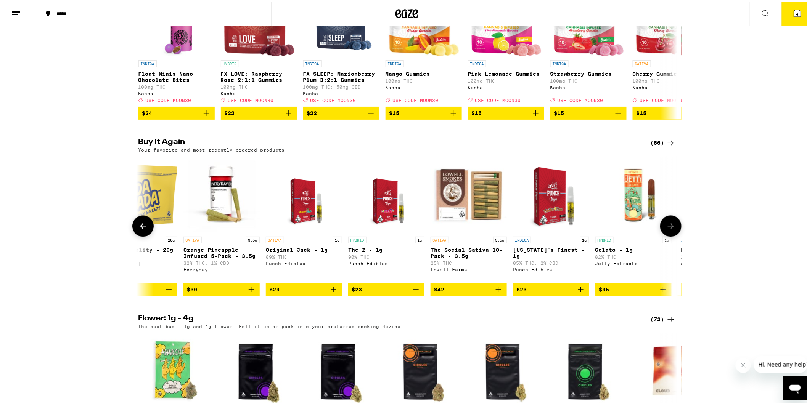
click at [142, 230] on icon at bounding box center [142, 224] width 9 height 9
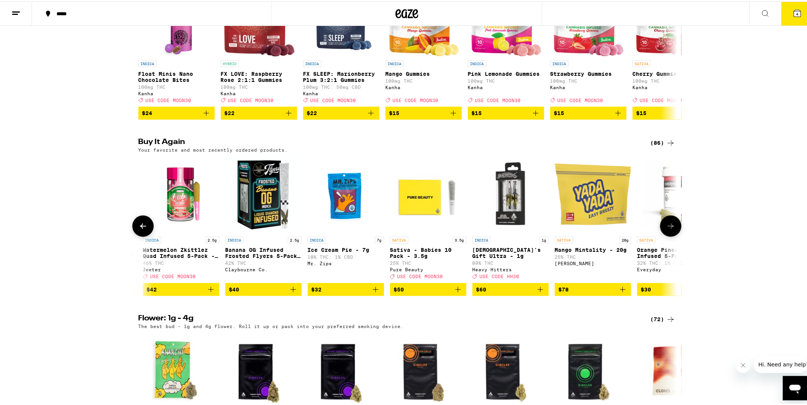
click at [142, 230] on icon at bounding box center [142, 224] width 9 height 9
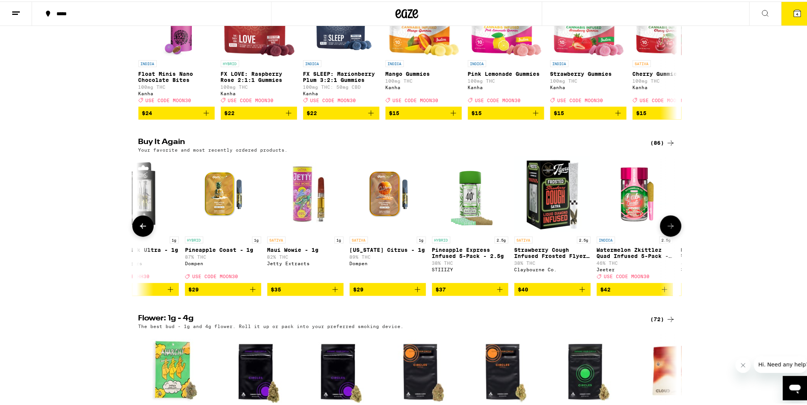
click at [142, 230] on icon at bounding box center [142, 224] width 9 height 9
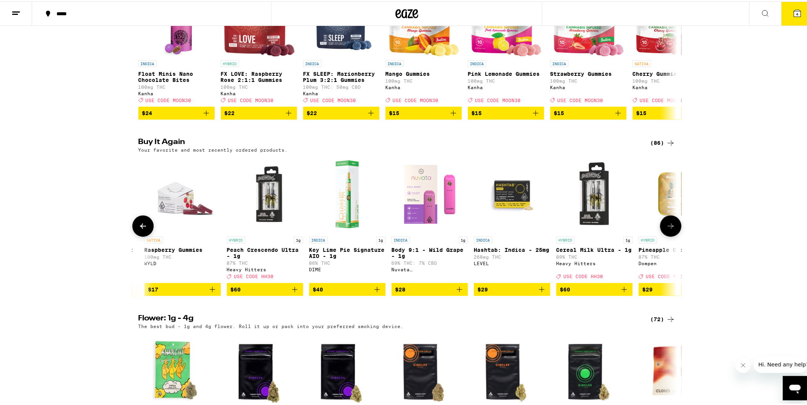
click at [142, 230] on icon at bounding box center [142, 224] width 9 height 9
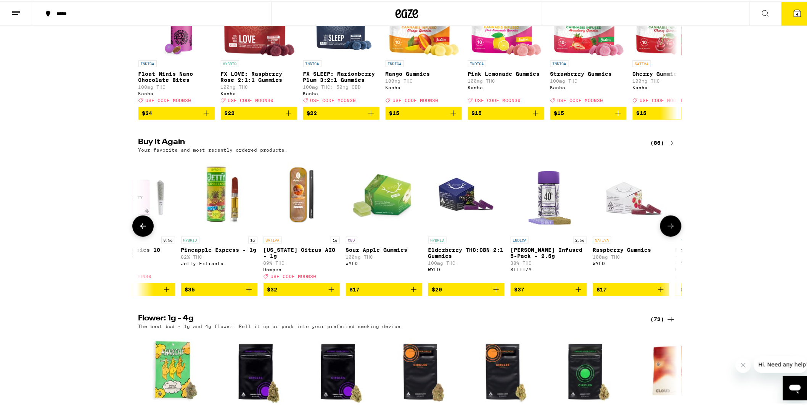
scroll to position [0, 3824]
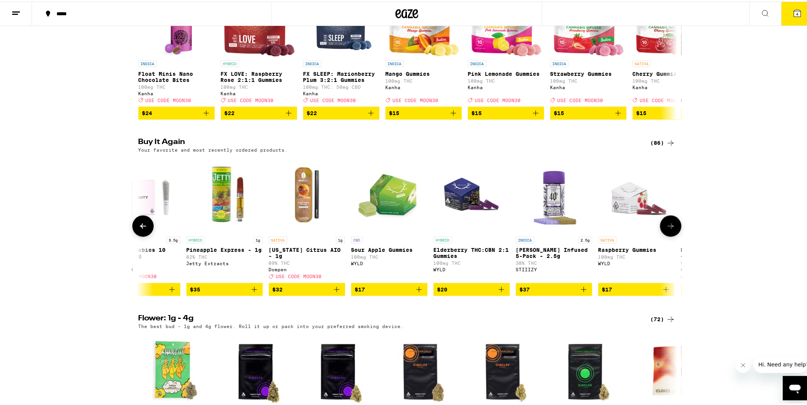
click at [142, 230] on icon at bounding box center [142, 224] width 9 height 9
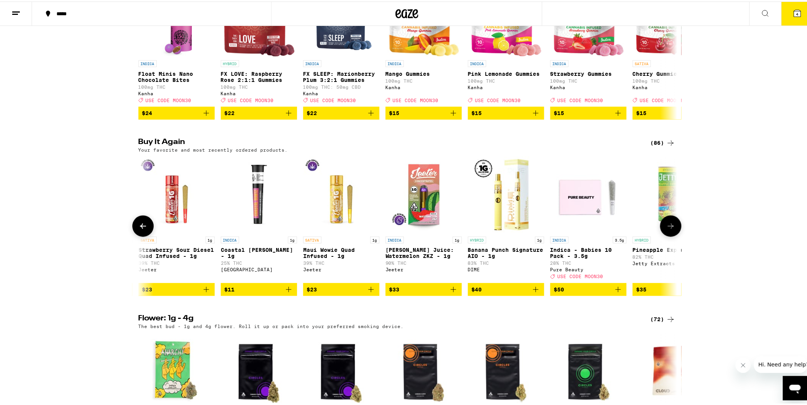
scroll to position [0, 3370]
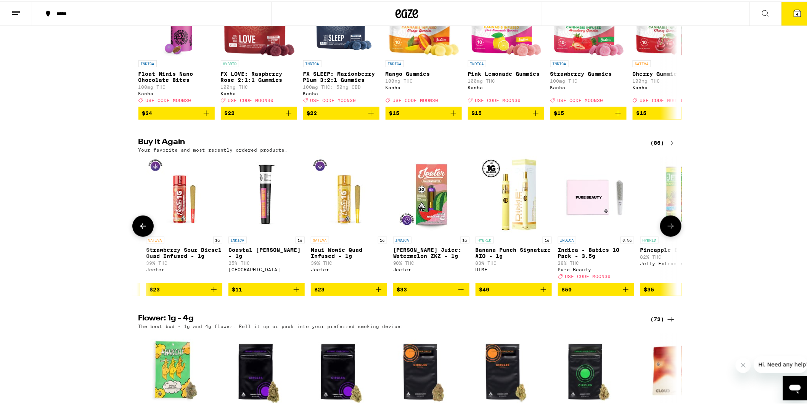
click at [142, 230] on icon at bounding box center [142, 224] width 9 height 9
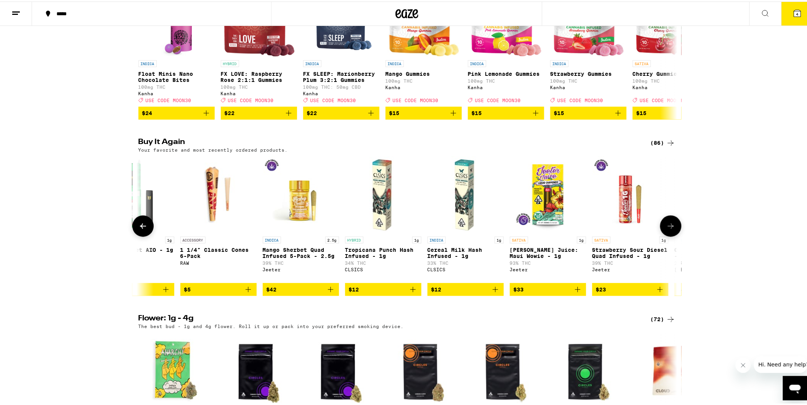
scroll to position [0, 2916]
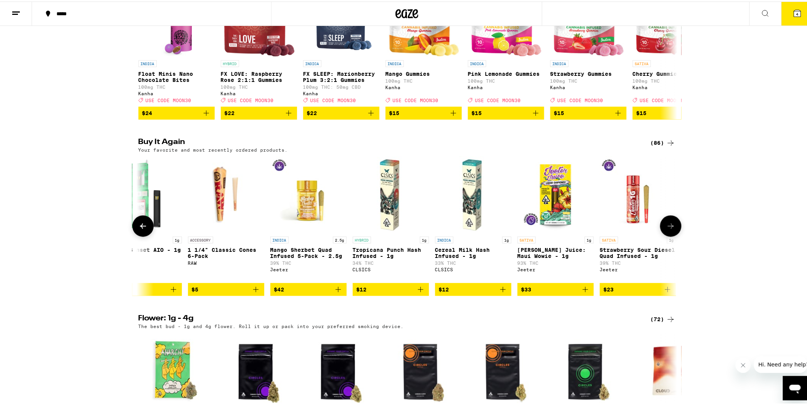
click at [142, 230] on icon at bounding box center [142, 224] width 9 height 9
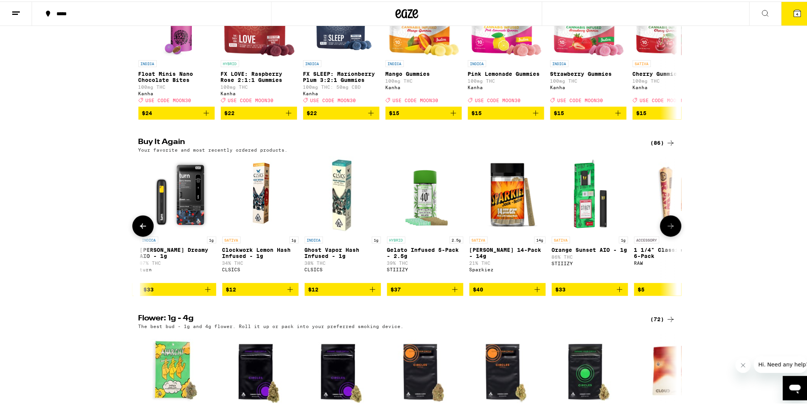
scroll to position [0, 2462]
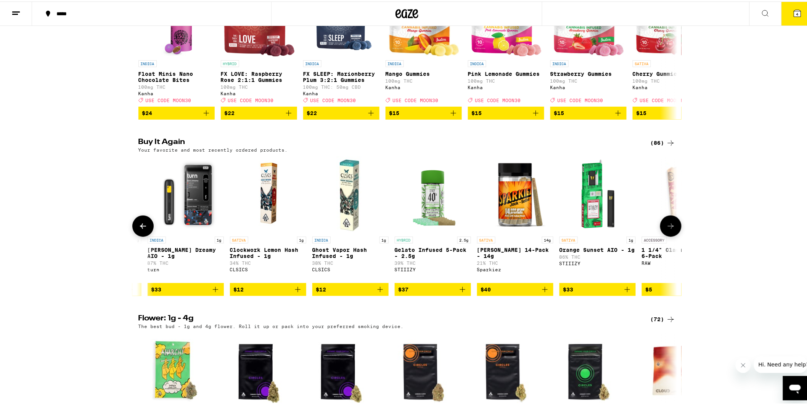
click at [142, 230] on icon at bounding box center [142, 224] width 9 height 9
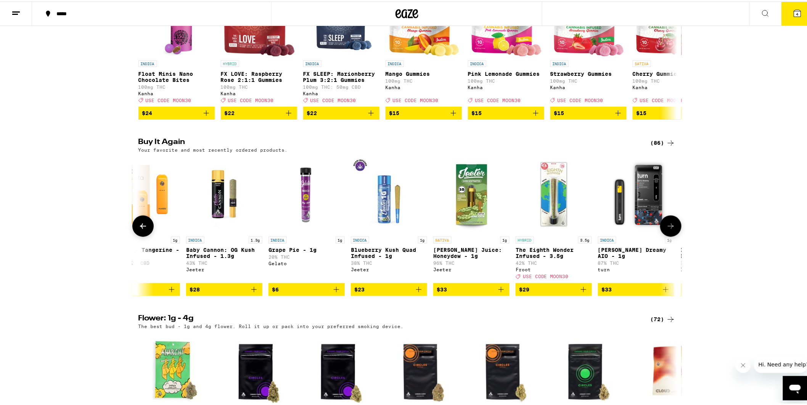
scroll to position [0, 2008]
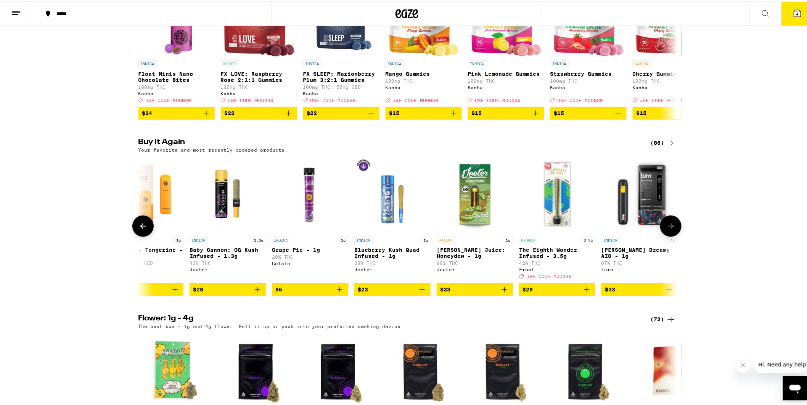
click at [142, 230] on icon at bounding box center [142, 224] width 9 height 9
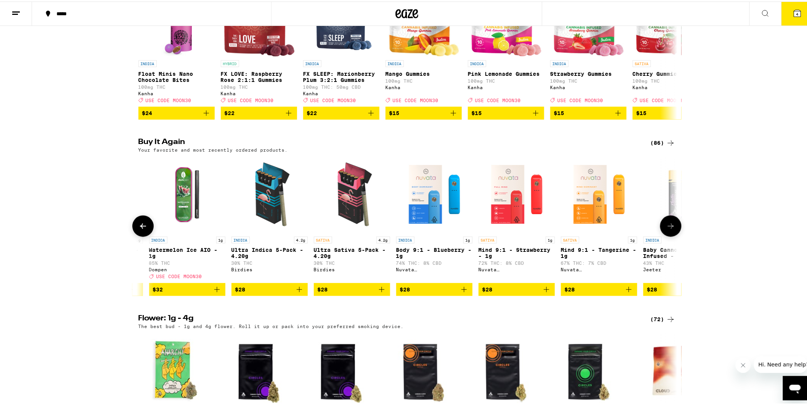
click at [142, 230] on icon at bounding box center [142, 224] width 9 height 9
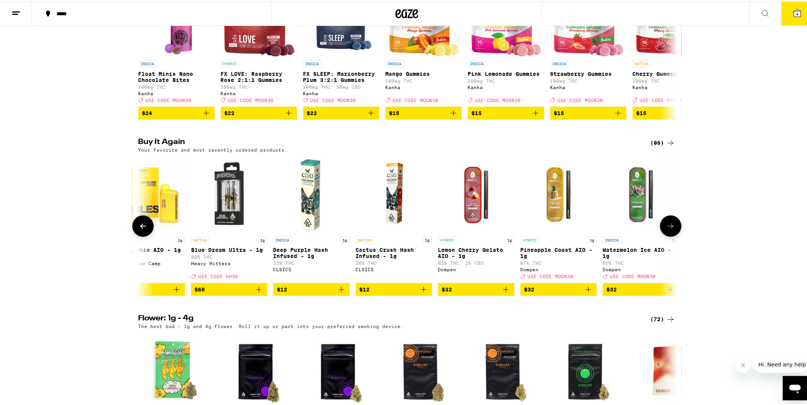
click at [142, 230] on icon at bounding box center [142, 224] width 9 height 9
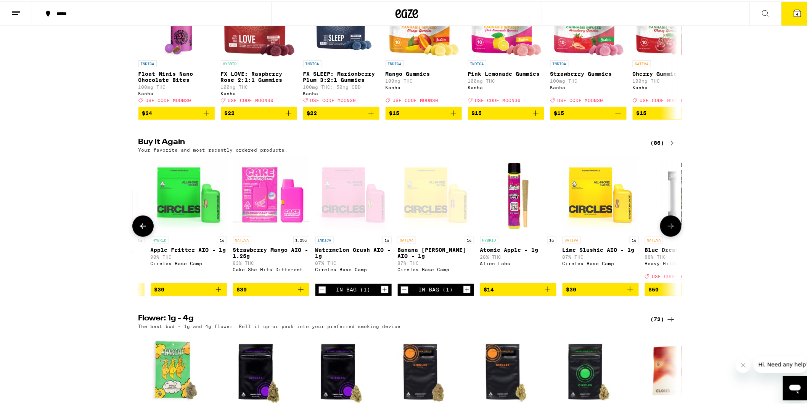
click at [142, 230] on icon at bounding box center [142, 224] width 9 height 9
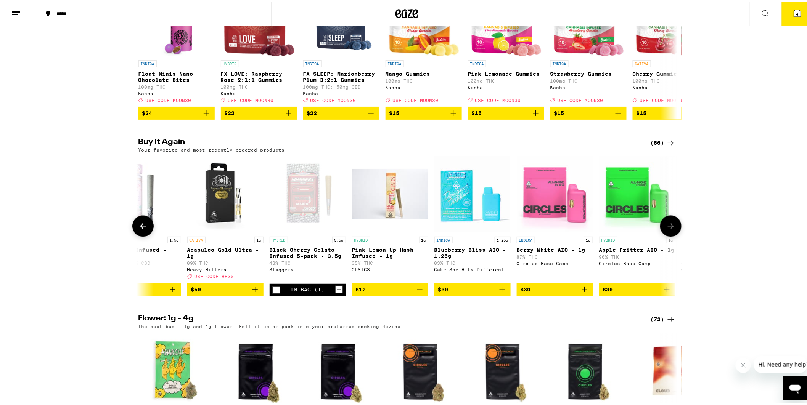
scroll to position [0, 193]
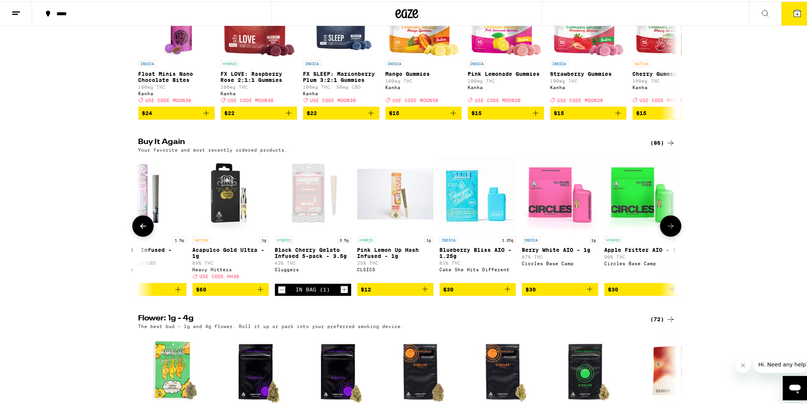
click at [669, 230] on icon at bounding box center [670, 224] width 9 height 9
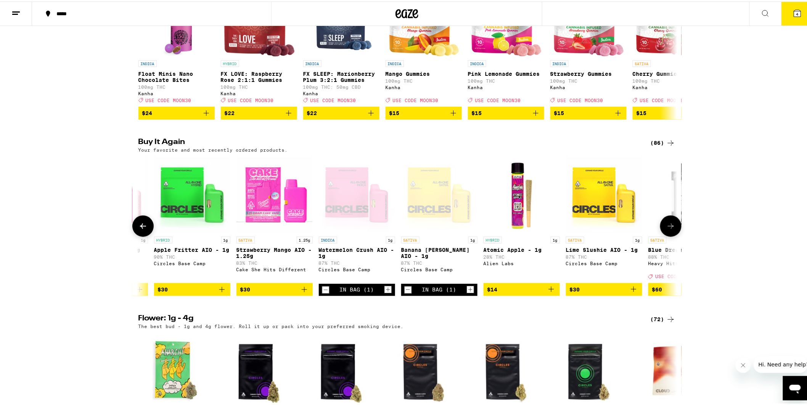
scroll to position [0, 647]
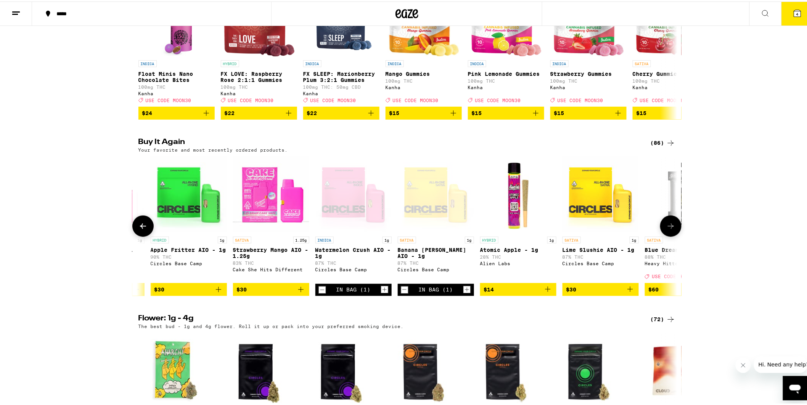
click at [140, 230] on icon at bounding box center [142, 224] width 9 height 9
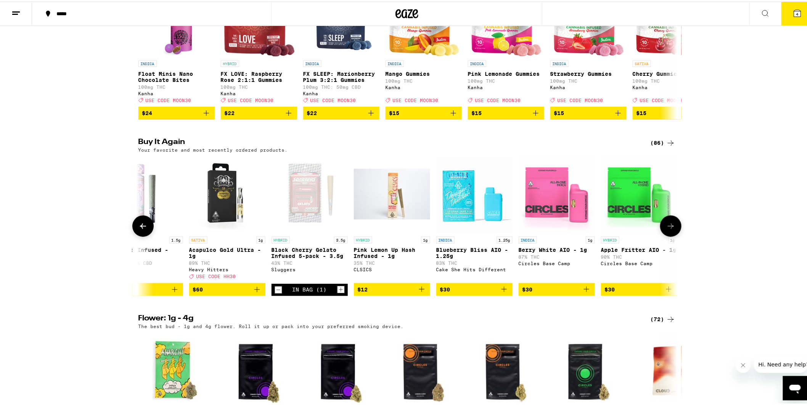
scroll to position [0, 193]
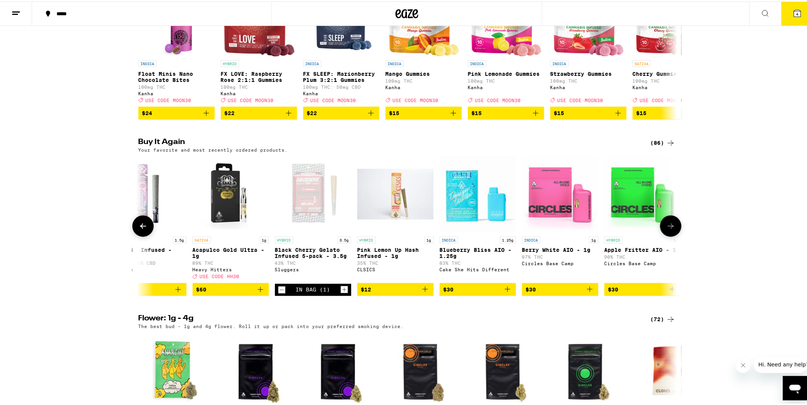
click at [140, 230] on icon at bounding box center [142, 224] width 9 height 9
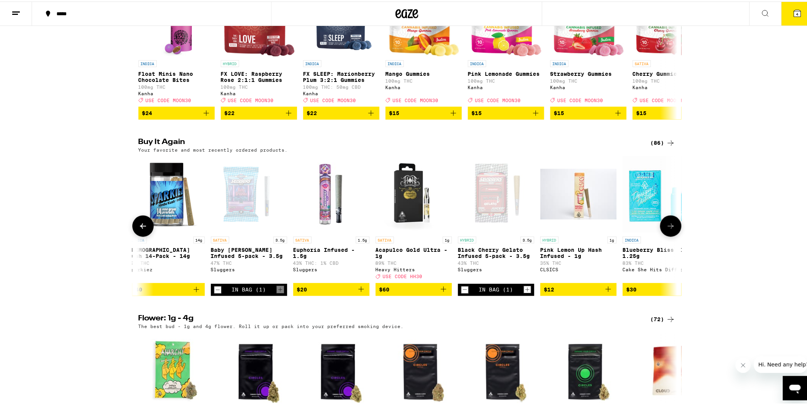
scroll to position [0, 0]
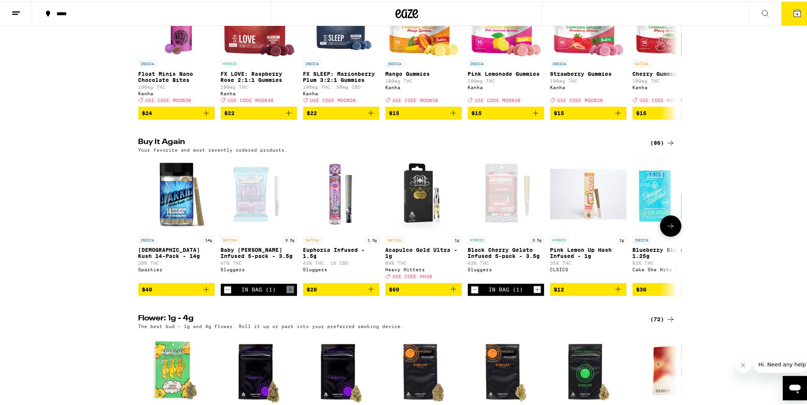
click at [367, 293] on icon "Add to bag" at bounding box center [370, 288] width 9 height 9
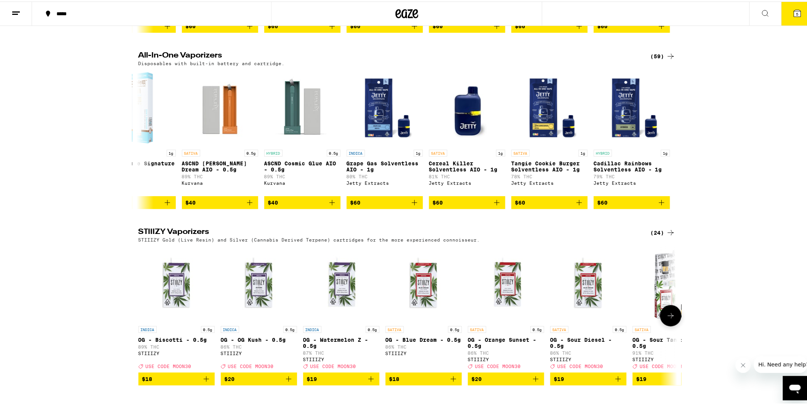
scroll to position [1101, 0]
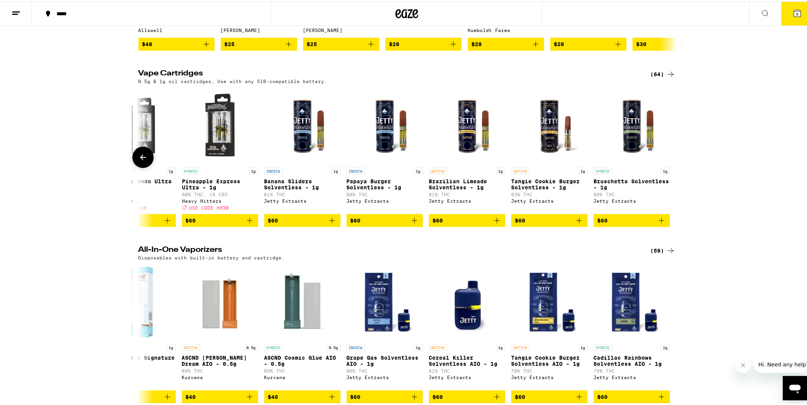
click at [140, 161] on icon at bounding box center [142, 155] width 9 height 9
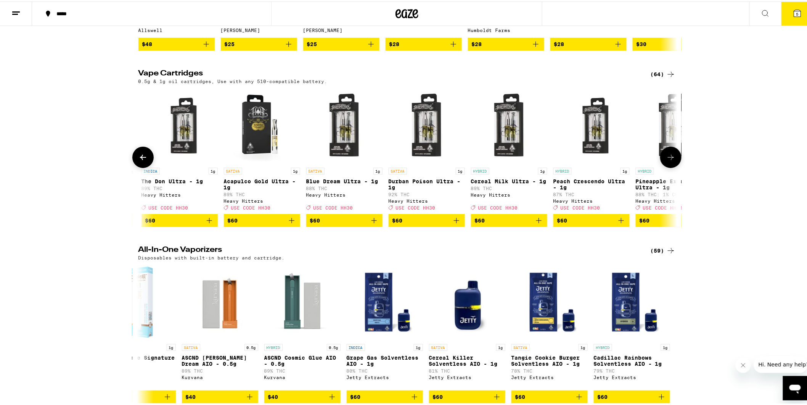
click at [140, 161] on icon at bounding box center [142, 155] width 9 height 9
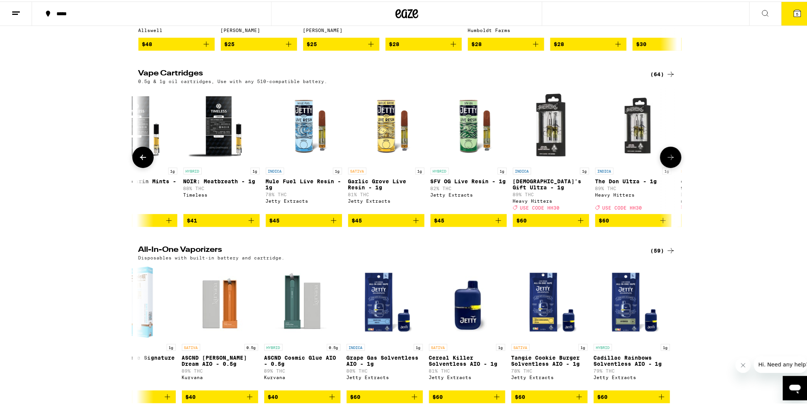
click at [140, 159] on icon at bounding box center [143, 155] width 6 height 5
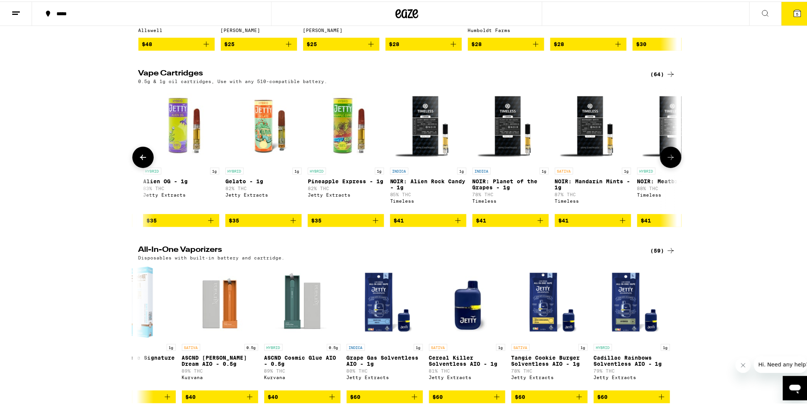
click at [140, 159] on icon at bounding box center [143, 155] width 6 height 5
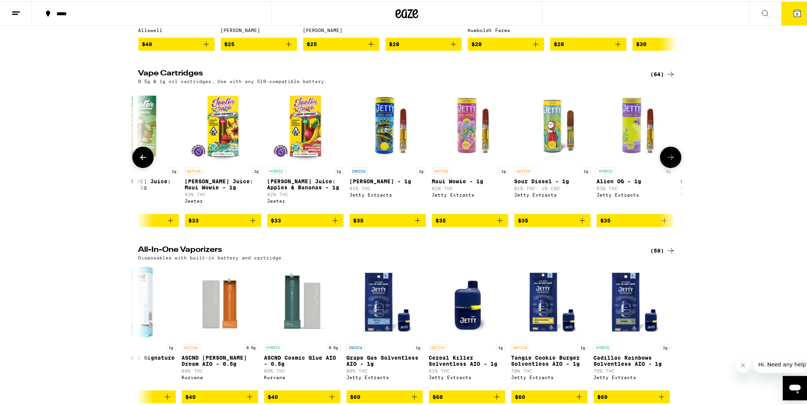
click at [139, 161] on icon at bounding box center [142, 155] width 9 height 9
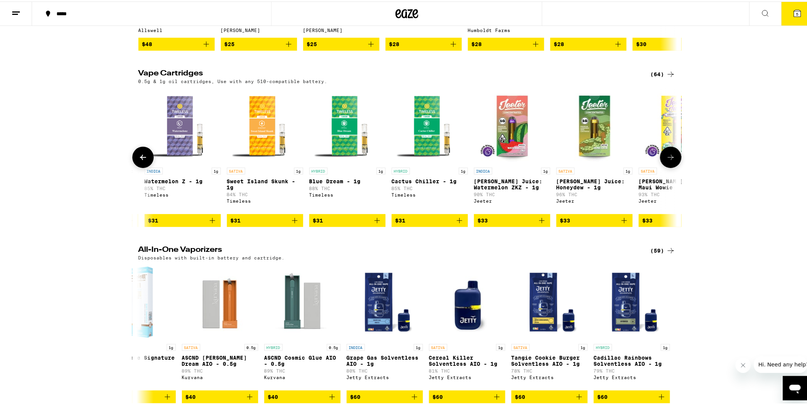
click at [139, 161] on icon at bounding box center [142, 155] width 9 height 9
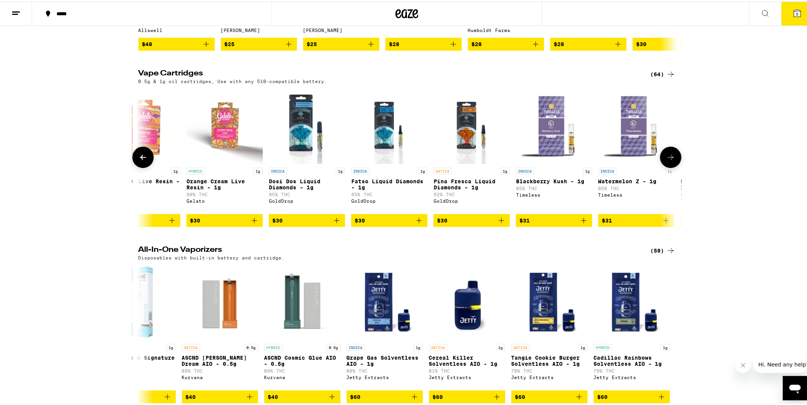
click at [139, 161] on icon at bounding box center [142, 155] width 9 height 9
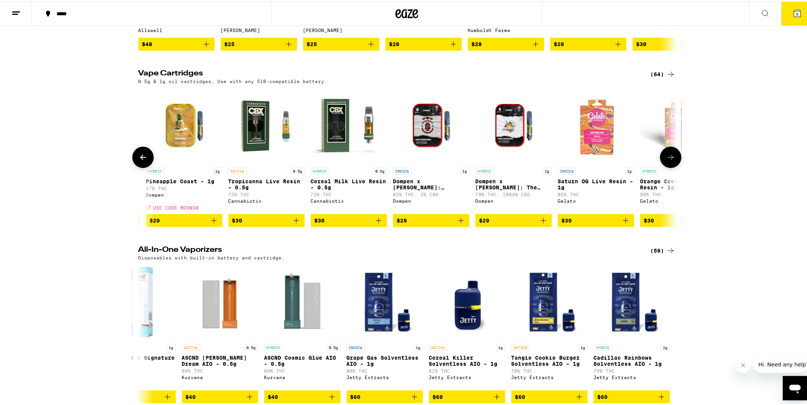
click at [139, 161] on icon at bounding box center [142, 155] width 9 height 9
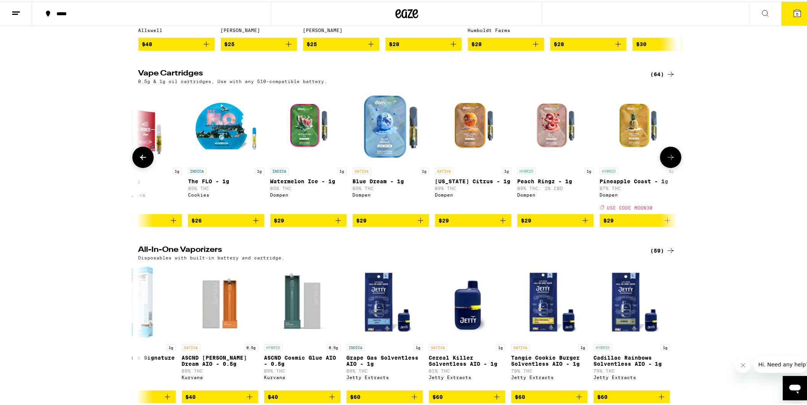
click at [139, 161] on icon at bounding box center [142, 155] width 9 height 9
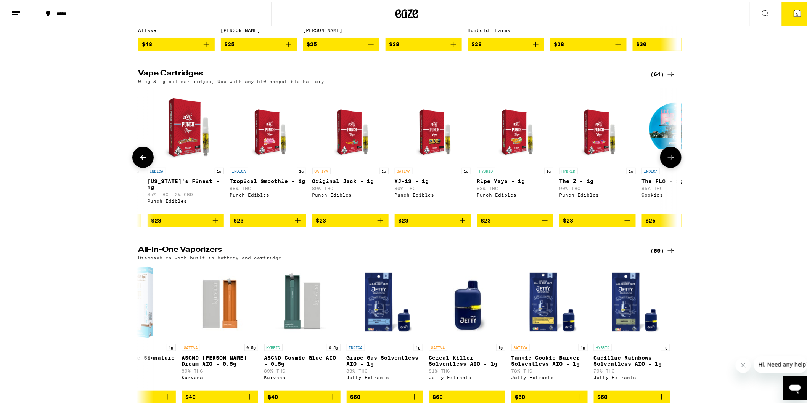
click at [139, 161] on icon at bounding box center [142, 155] width 9 height 9
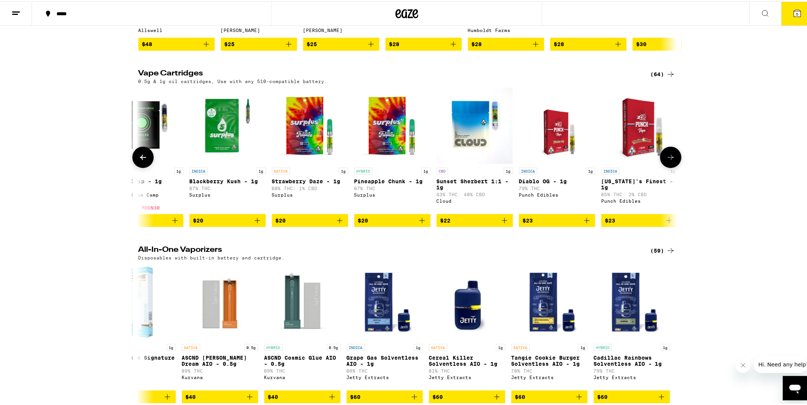
click at [139, 161] on icon at bounding box center [142, 155] width 9 height 9
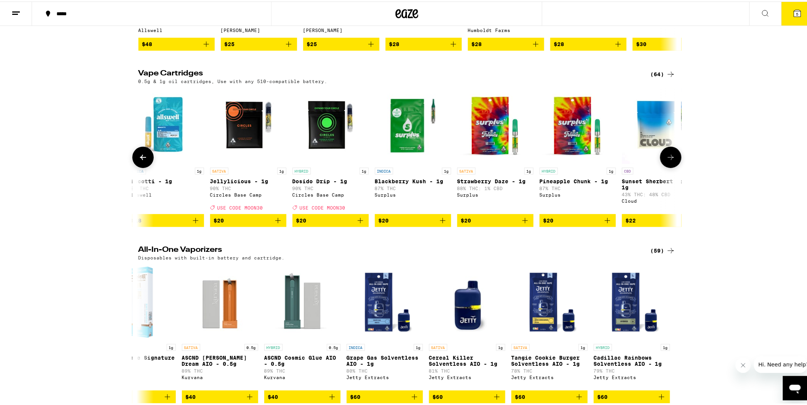
scroll to position [0, 0]
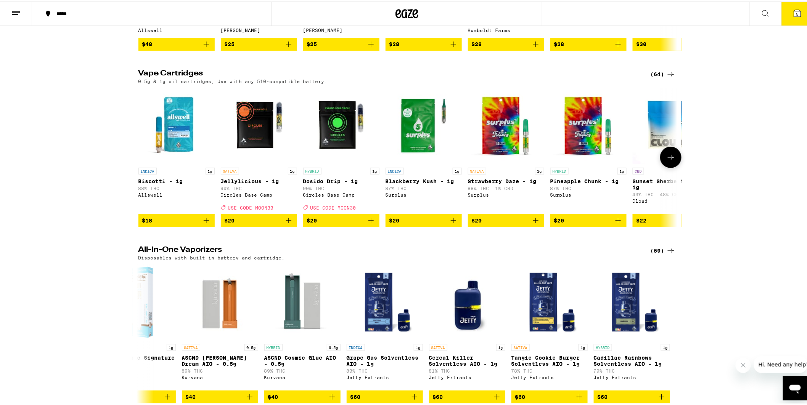
click at [670, 161] on icon at bounding box center [670, 155] width 9 height 9
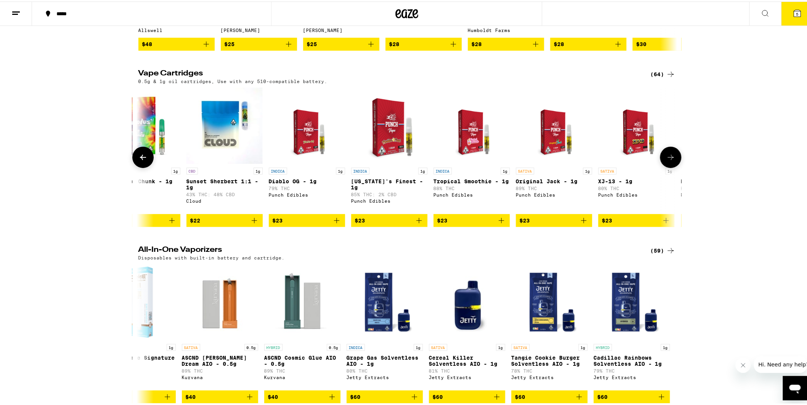
scroll to position [0, 454]
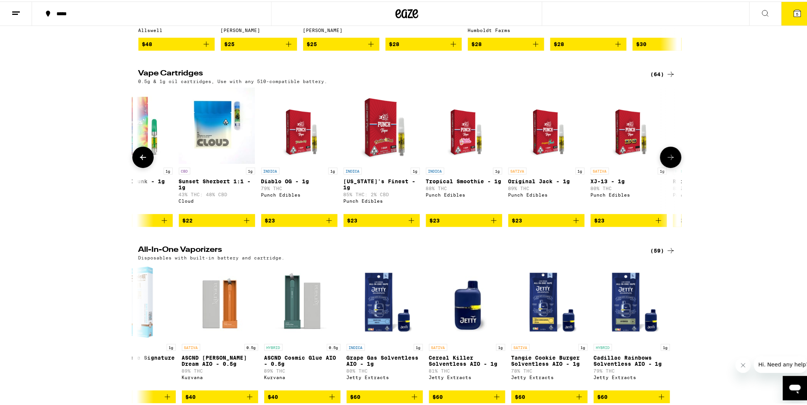
click at [669, 159] on icon at bounding box center [671, 155] width 6 height 5
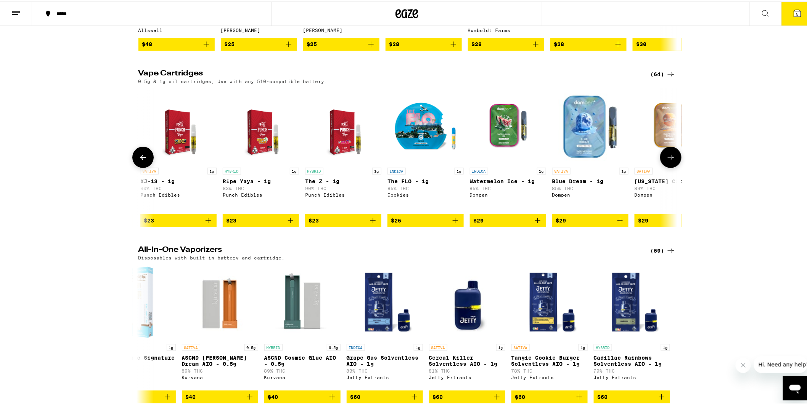
scroll to position [0, 908]
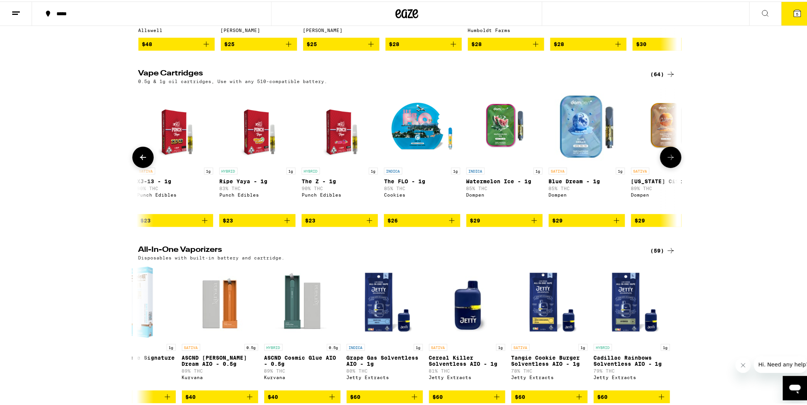
click at [672, 161] on icon at bounding box center [670, 155] width 9 height 9
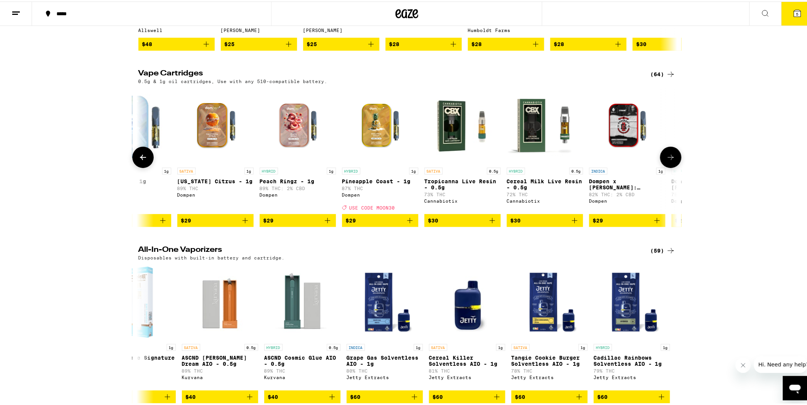
click at [672, 161] on icon at bounding box center [670, 155] width 9 height 9
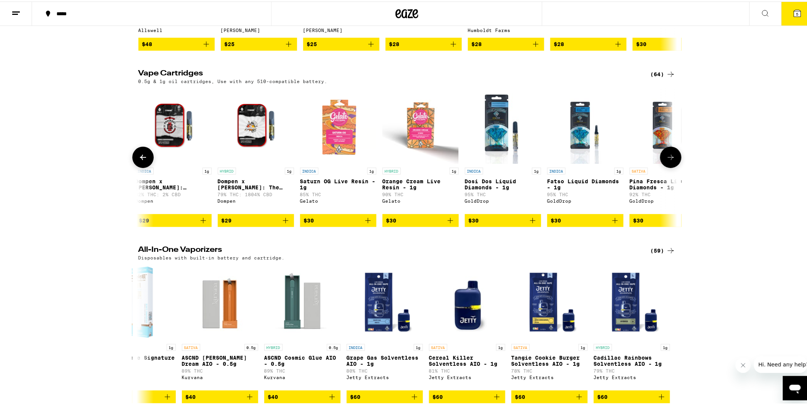
click at [672, 161] on icon at bounding box center [670, 155] width 9 height 9
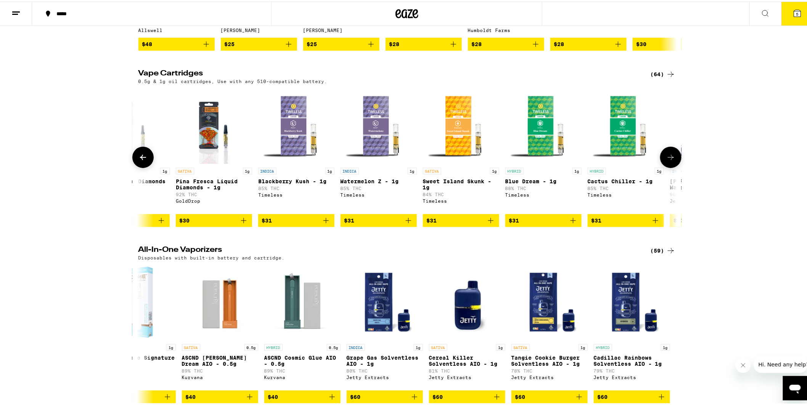
click at [672, 161] on icon at bounding box center [670, 155] width 9 height 9
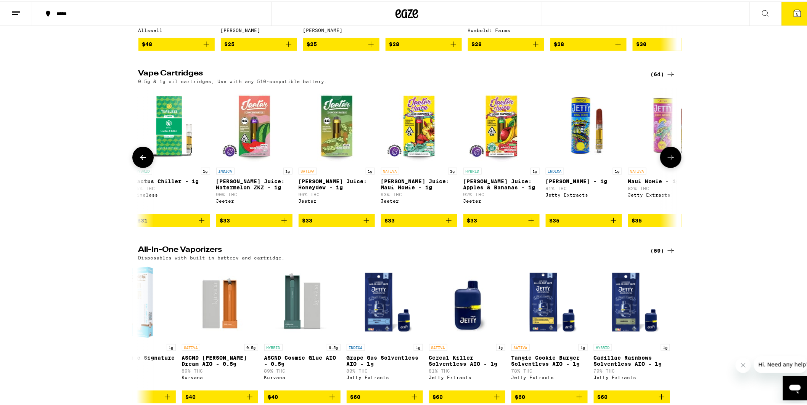
click at [672, 161] on icon at bounding box center [670, 155] width 9 height 9
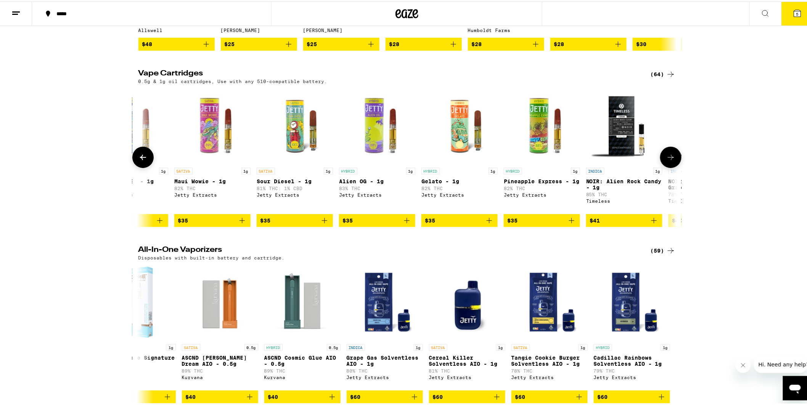
click at [672, 161] on icon at bounding box center [670, 155] width 9 height 9
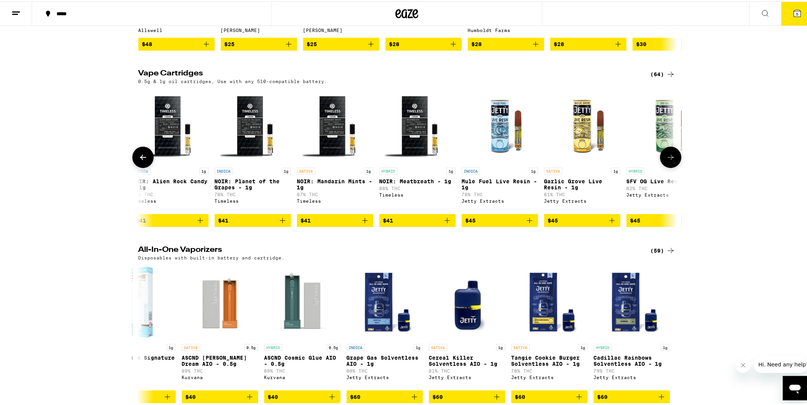
click at [672, 161] on icon at bounding box center [670, 155] width 9 height 9
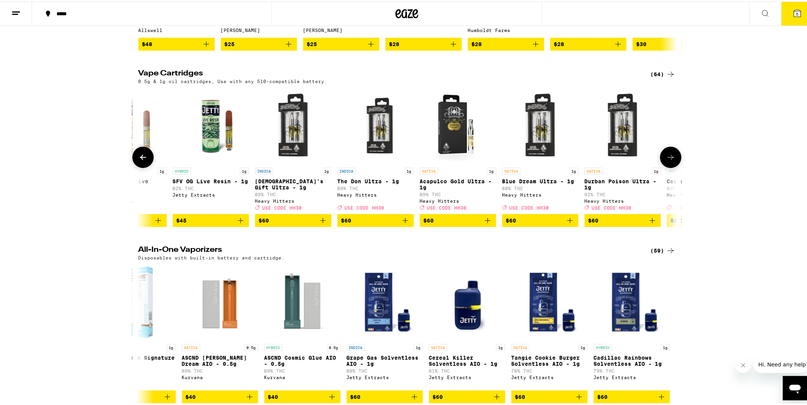
click at [672, 161] on icon at bounding box center [670, 155] width 9 height 9
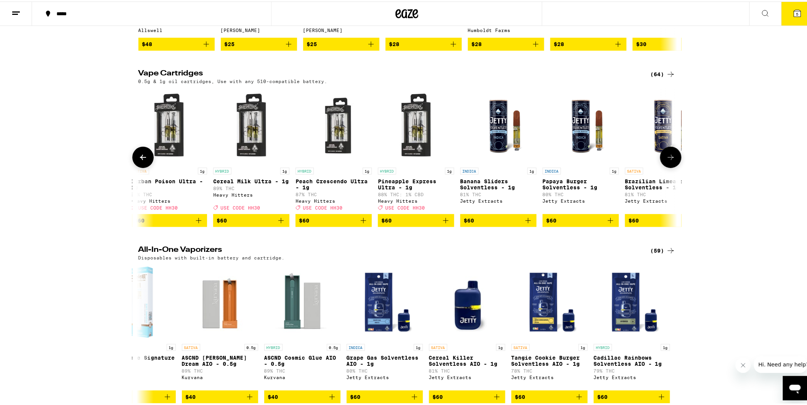
click at [672, 161] on icon at bounding box center [670, 155] width 9 height 9
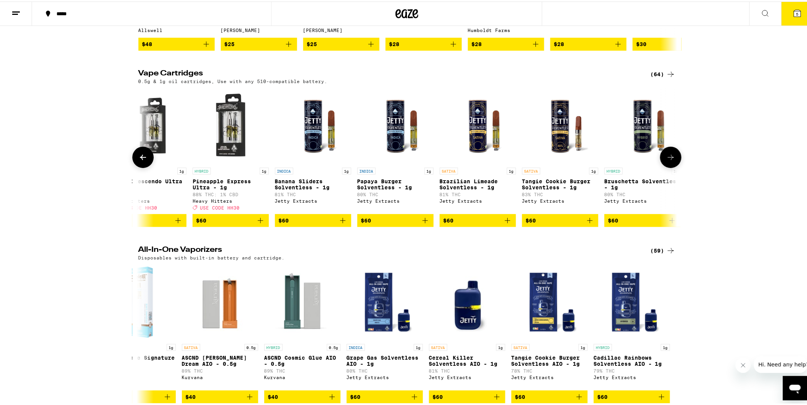
scroll to position [0, 4734]
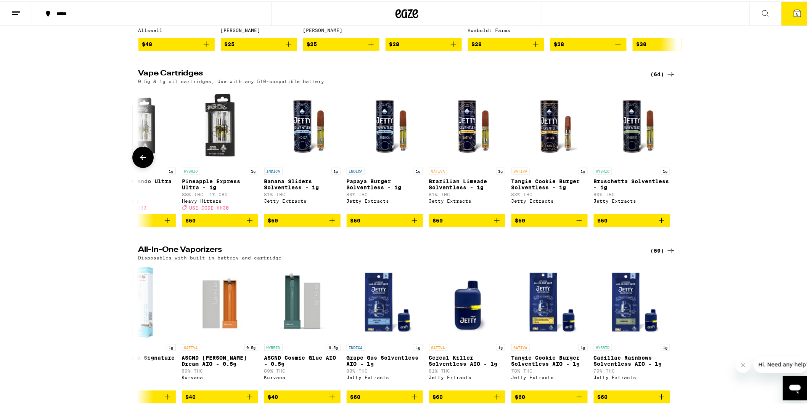
click at [672, 167] on div at bounding box center [670, 155] width 21 height 21
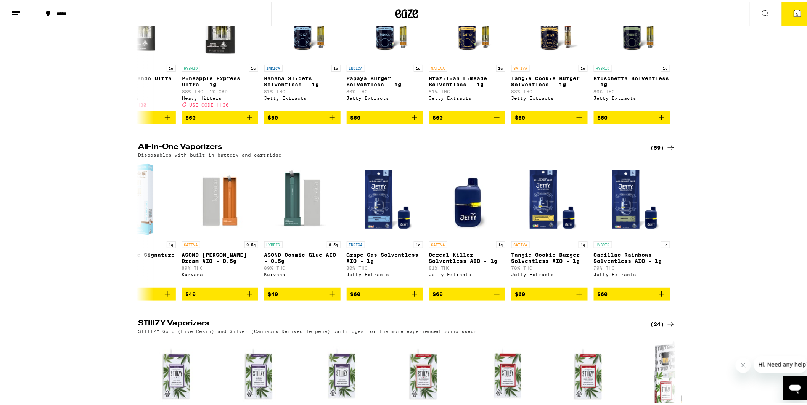
scroll to position [1229, 0]
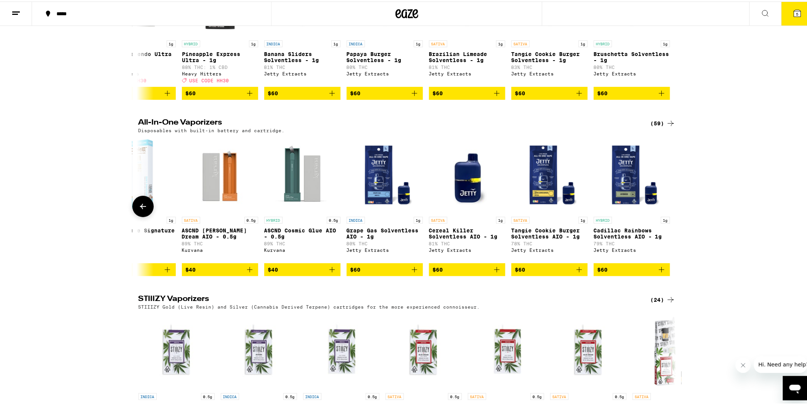
click at [142, 210] on icon at bounding box center [142, 205] width 9 height 9
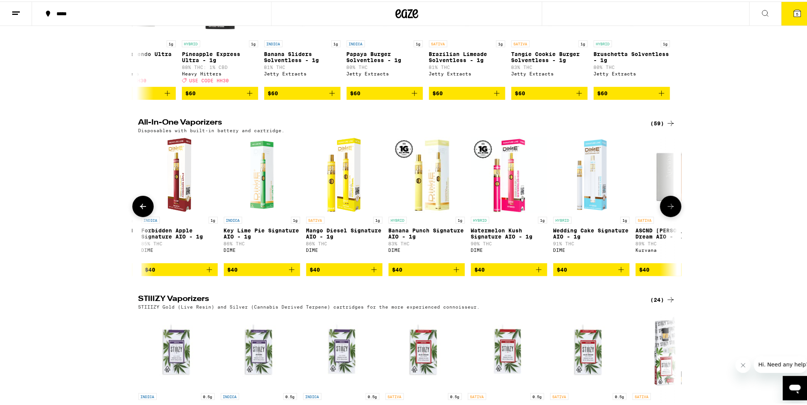
click at [142, 210] on icon at bounding box center [142, 205] width 9 height 9
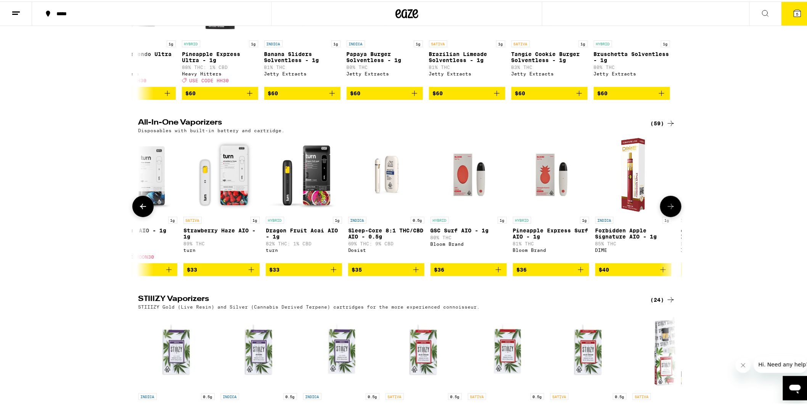
click at [142, 210] on icon at bounding box center [142, 205] width 9 height 9
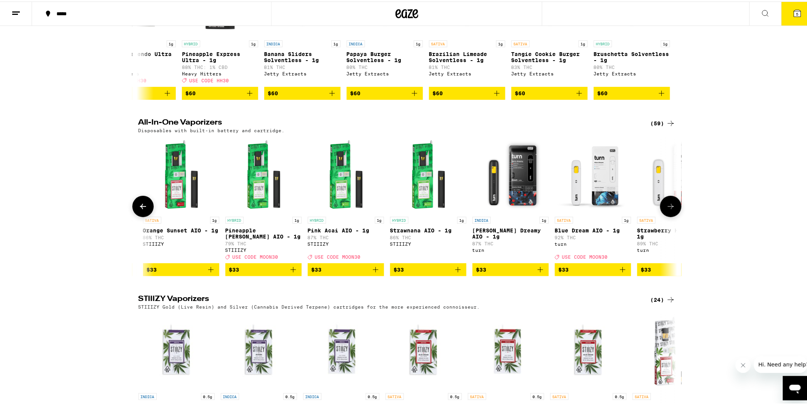
click at [142, 210] on icon at bounding box center [142, 205] width 9 height 9
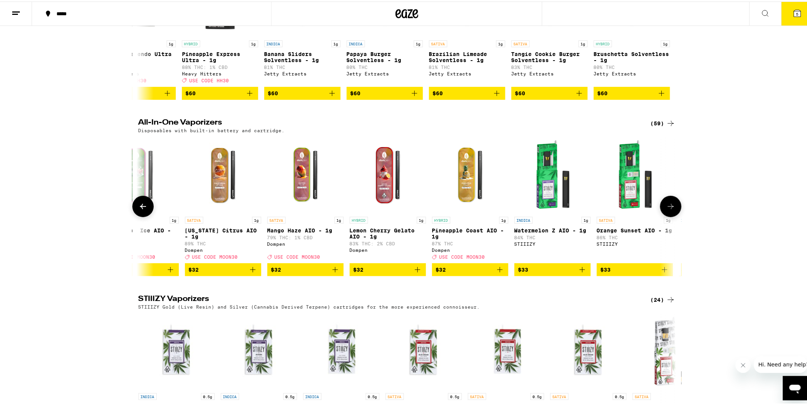
click at [142, 210] on icon at bounding box center [142, 205] width 9 height 9
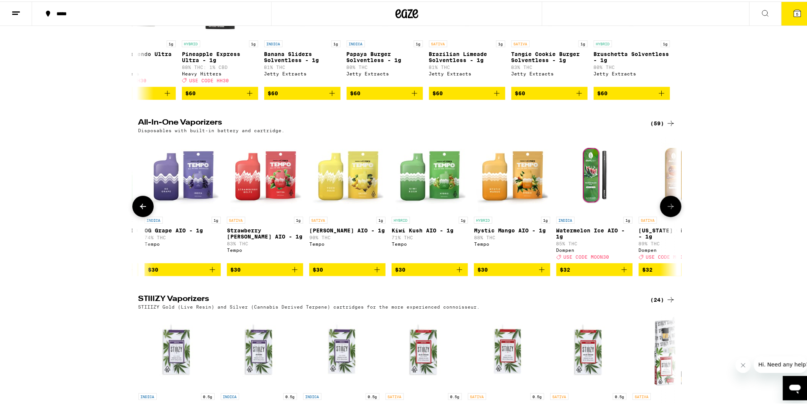
click at [142, 210] on icon at bounding box center [142, 205] width 9 height 9
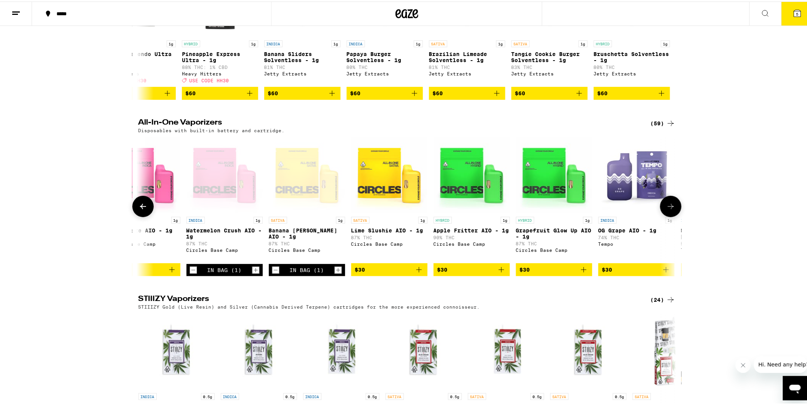
click at [143, 210] on icon at bounding box center [142, 205] width 9 height 9
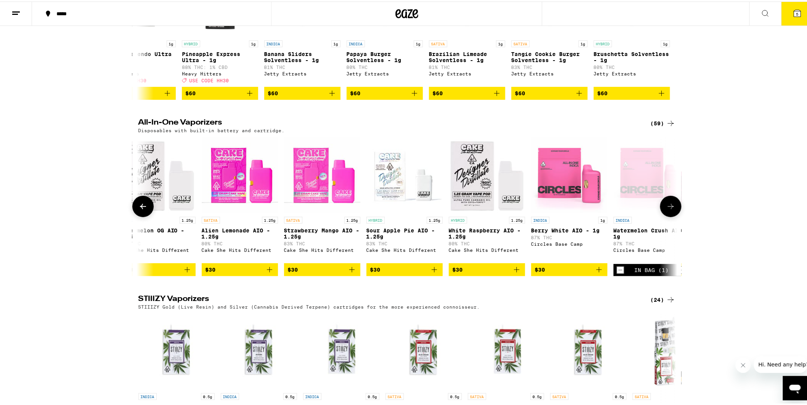
scroll to position [0, 1146]
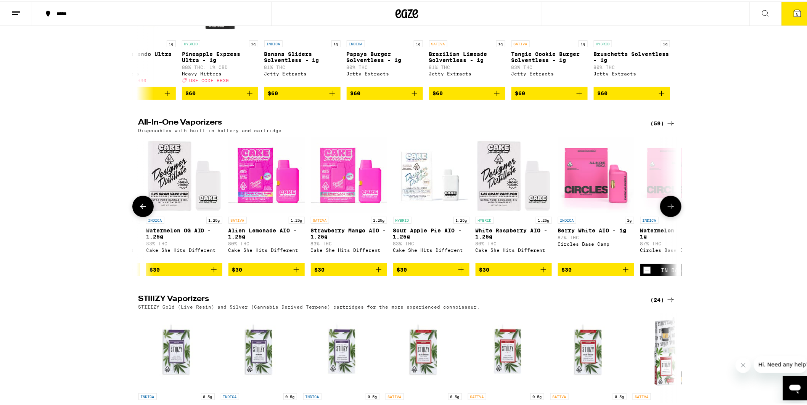
click at [341, 273] on span "$30" at bounding box center [349, 268] width 69 height 9
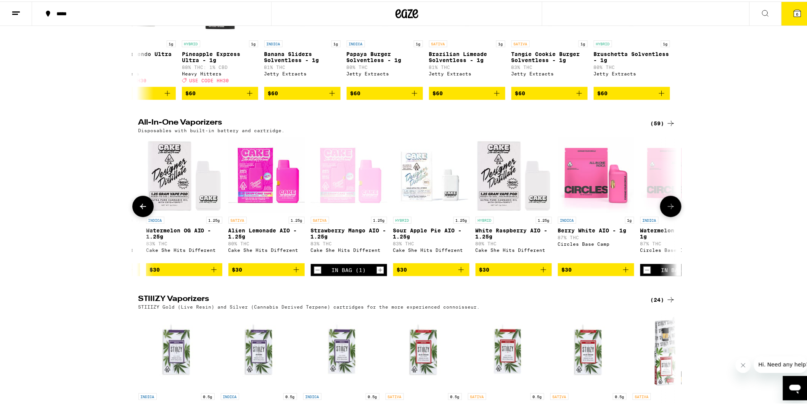
click at [141, 210] on icon at bounding box center [142, 205] width 9 height 9
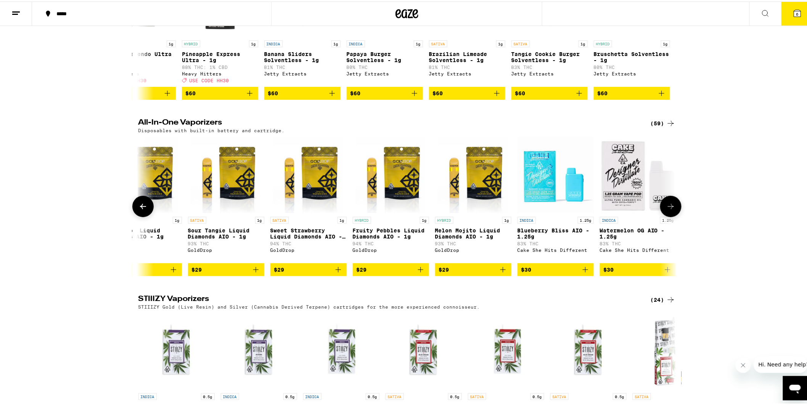
click at [141, 210] on icon at bounding box center [142, 205] width 9 height 9
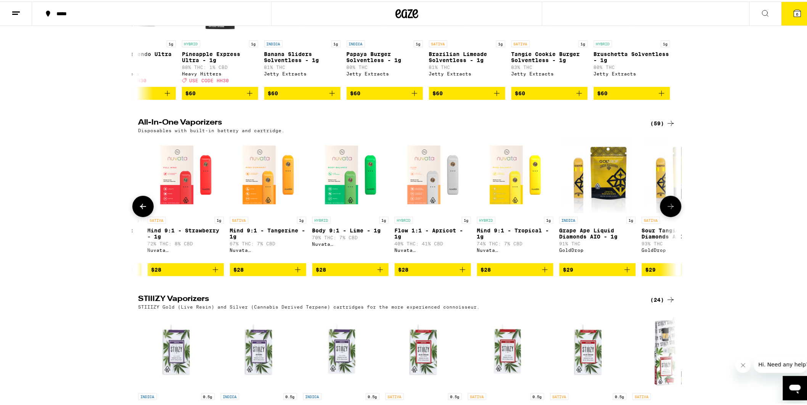
click at [141, 210] on icon at bounding box center [142, 205] width 9 height 9
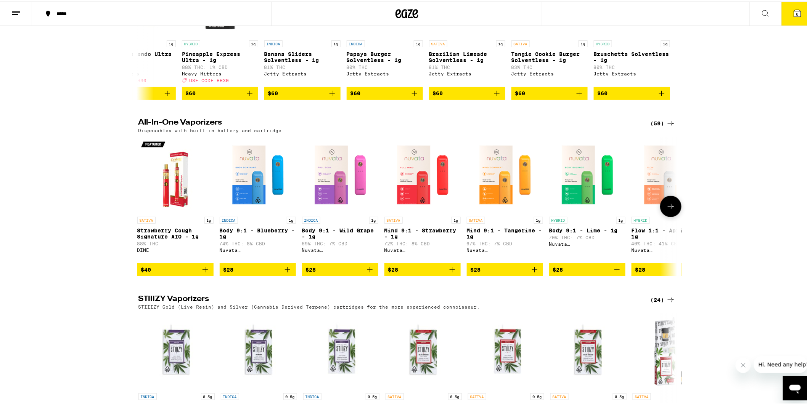
scroll to position [0, 0]
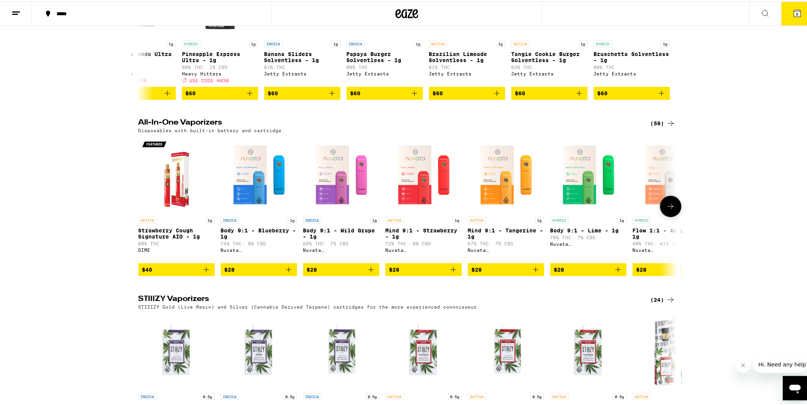
click at [141, 216] on div at bounding box center [142, 204] width 21 height 21
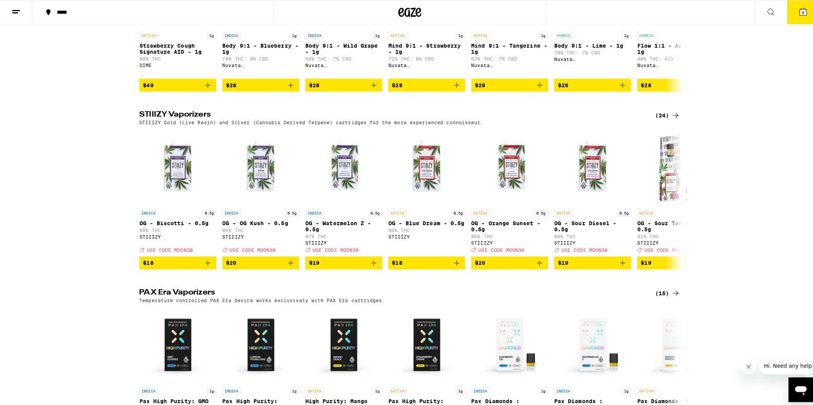
scroll to position [1440, 0]
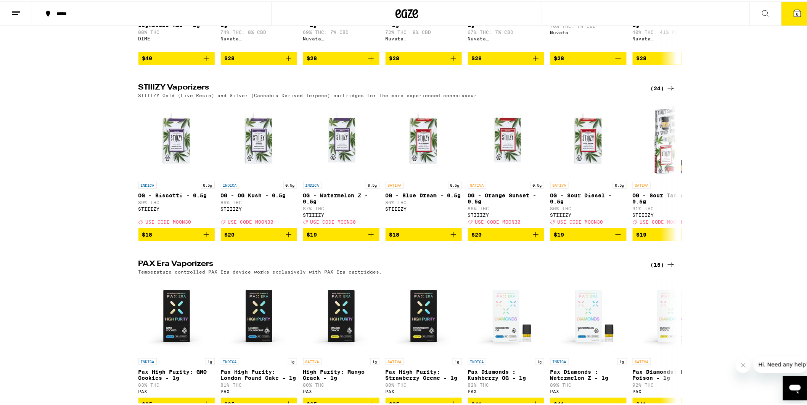
click at [786, 16] on button "6" at bounding box center [797, 12] width 32 height 24
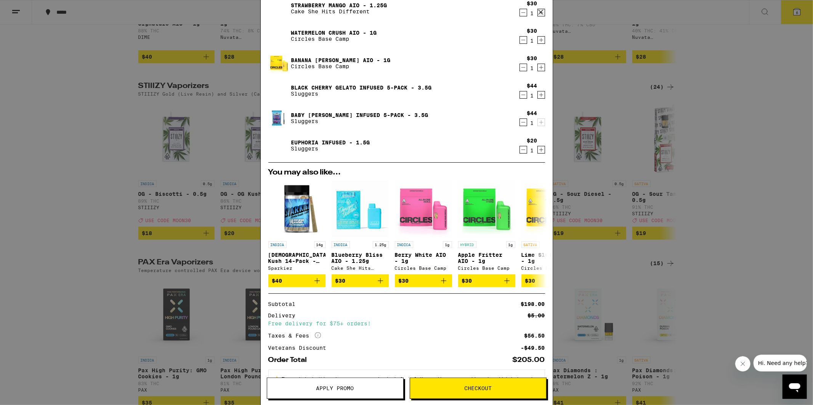
scroll to position [42, 0]
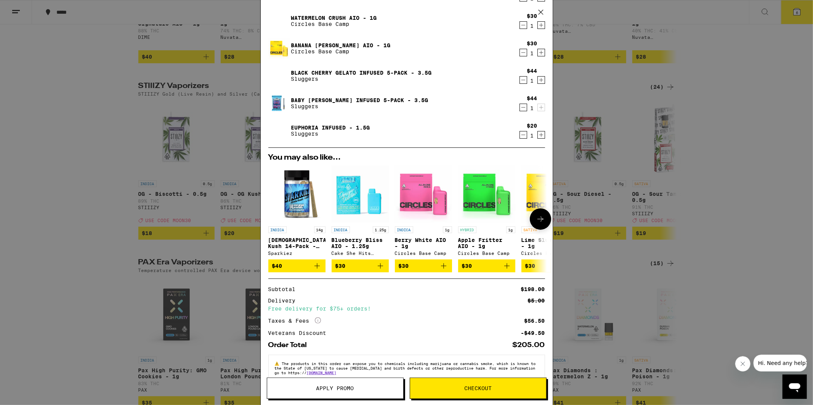
click at [380, 268] on icon "Add to bag" at bounding box center [380, 266] width 9 height 9
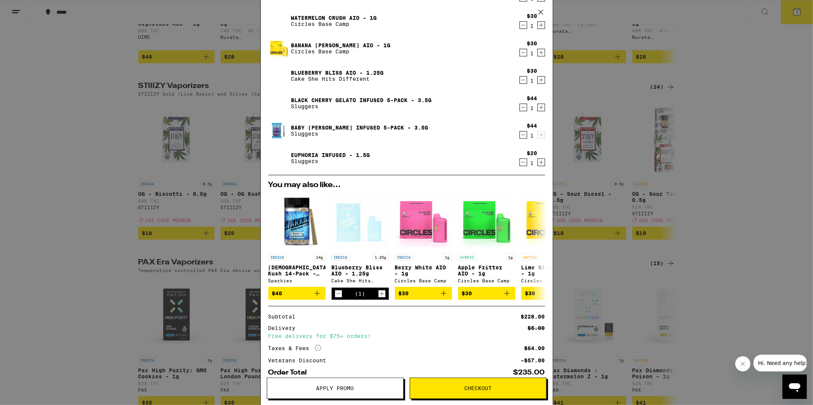
click at [330, 388] on span "Apply Promo" at bounding box center [336, 388] width 38 height 5
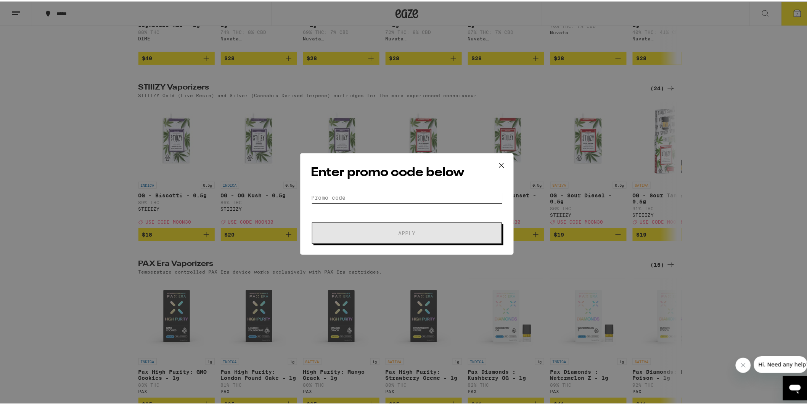
click at [357, 194] on input "Promo Code" at bounding box center [406, 196] width 191 height 11
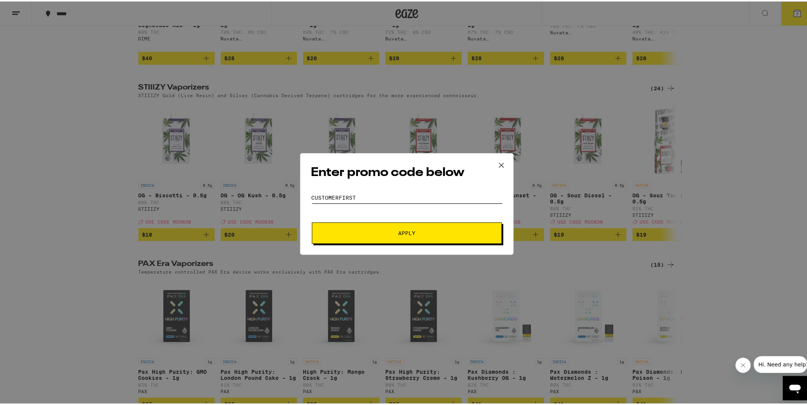
type input "customerfirst"
click at [394, 230] on span "Apply" at bounding box center [406, 231] width 137 height 5
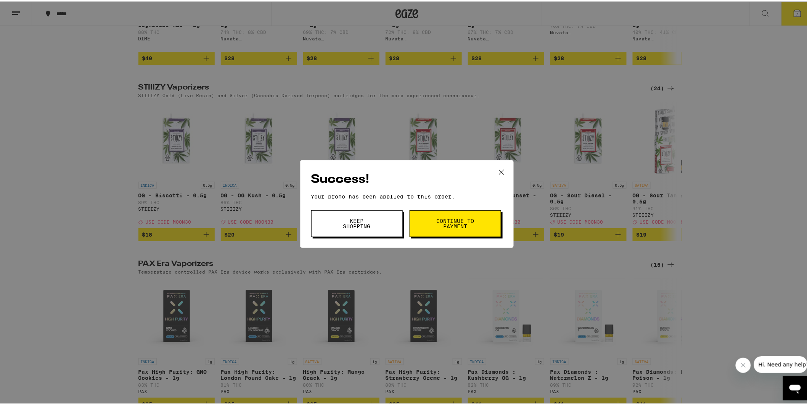
click at [500, 172] on icon at bounding box center [501, 171] width 5 height 5
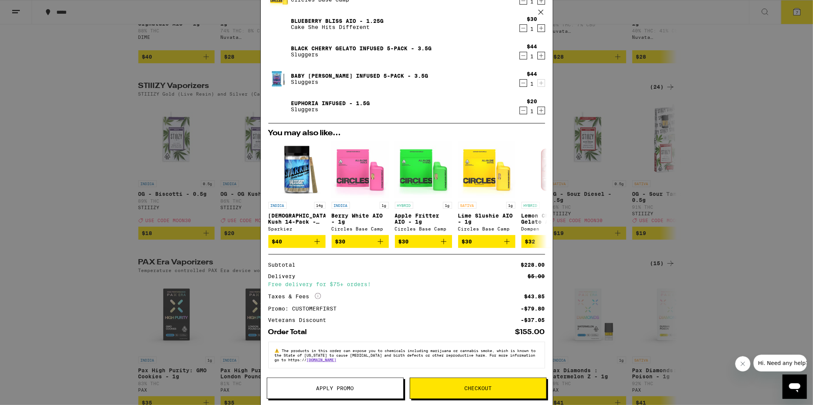
scroll to position [99, 0]
click at [478, 387] on span "Checkout" at bounding box center [478, 388] width 27 height 5
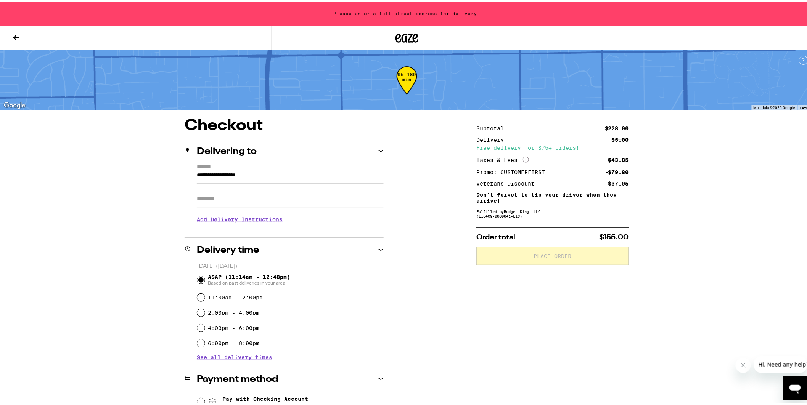
click at [217, 172] on input "**********" at bounding box center [290, 175] width 187 height 13
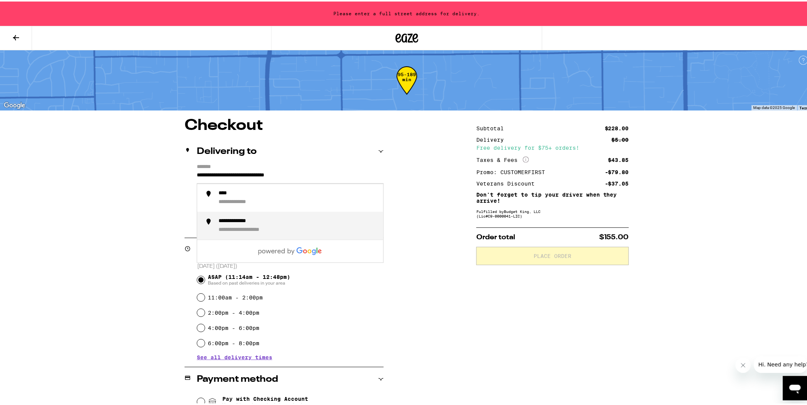
click at [238, 228] on div "**********" at bounding box center [255, 228] width 72 height 7
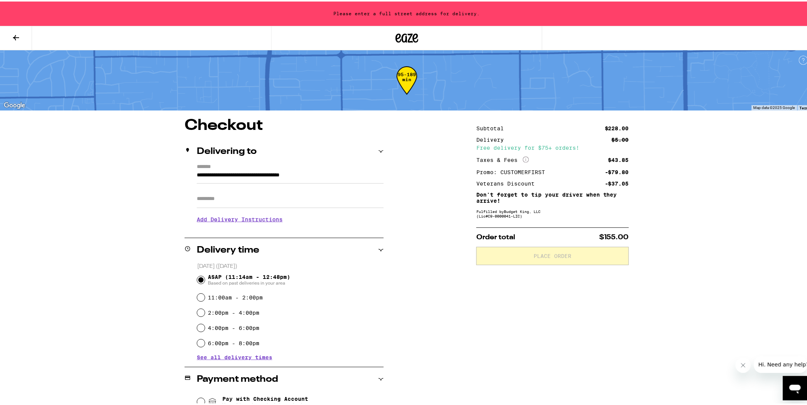
type input "**********"
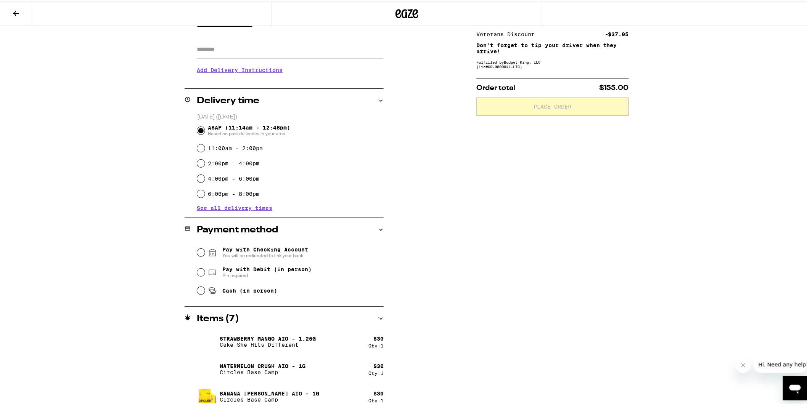
scroll to position [127, 0]
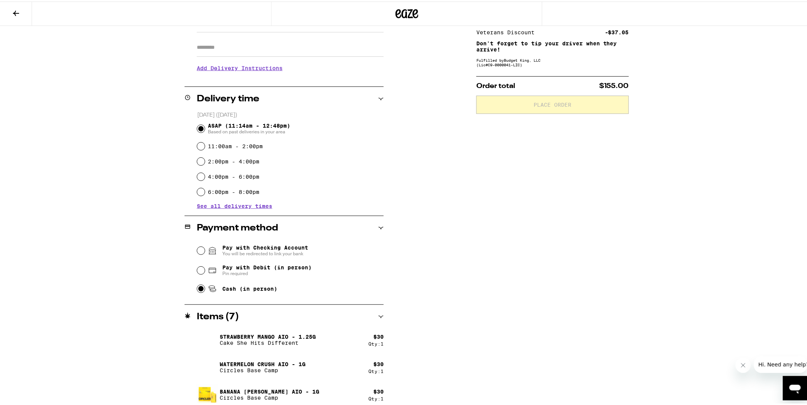
click at [197, 289] on input "Cash (in person)" at bounding box center [201, 288] width 8 height 8
radio input "true"
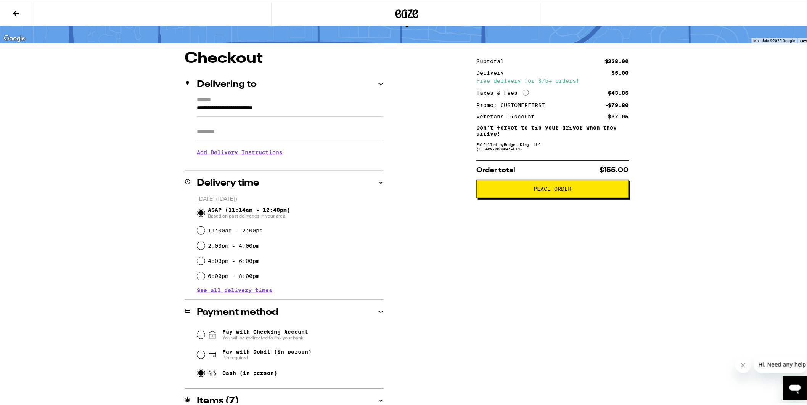
scroll to position [42, 0]
click at [543, 190] on span "Place Order" at bounding box center [553, 187] width 38 height 5
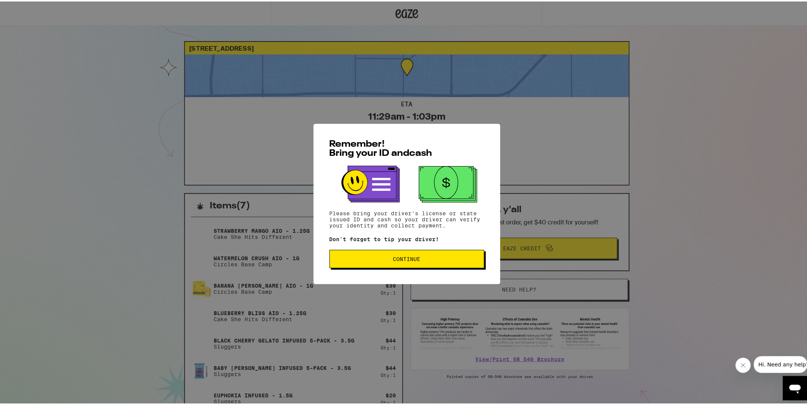
click at [416, 259] on span "Continue" at bounding box center [406, 257] width 27 height 5
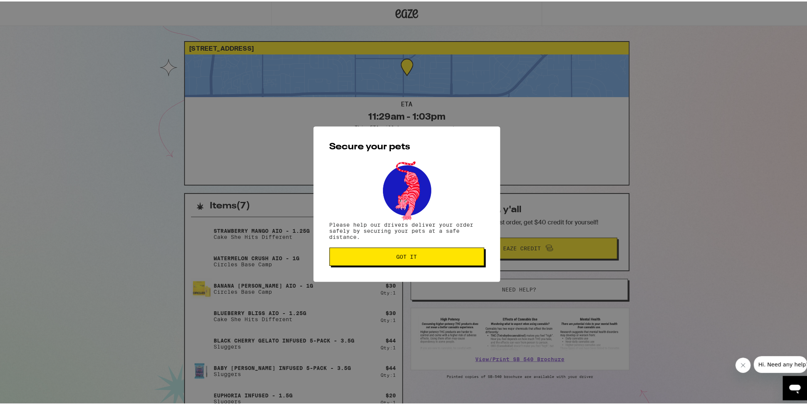
click at [402, 258] on span "Got it" at bounding box center [407, 255] width 21 height 5
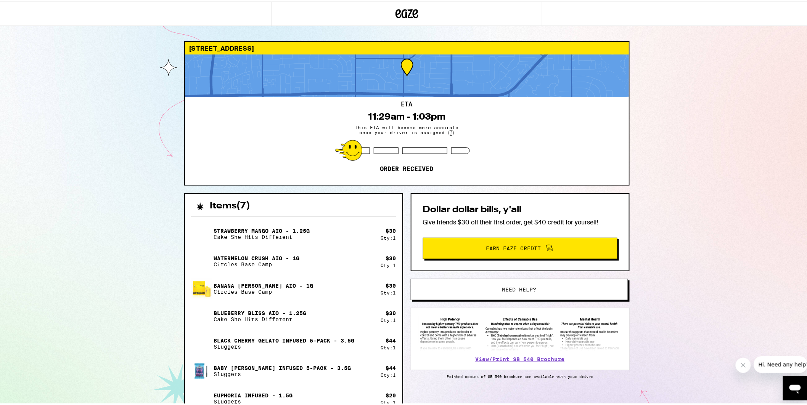
click at [404, 62] on div at bounding box center [407, 74] width 444 height 43
